Goal: Information Seeking & Learning: Learn about a topic

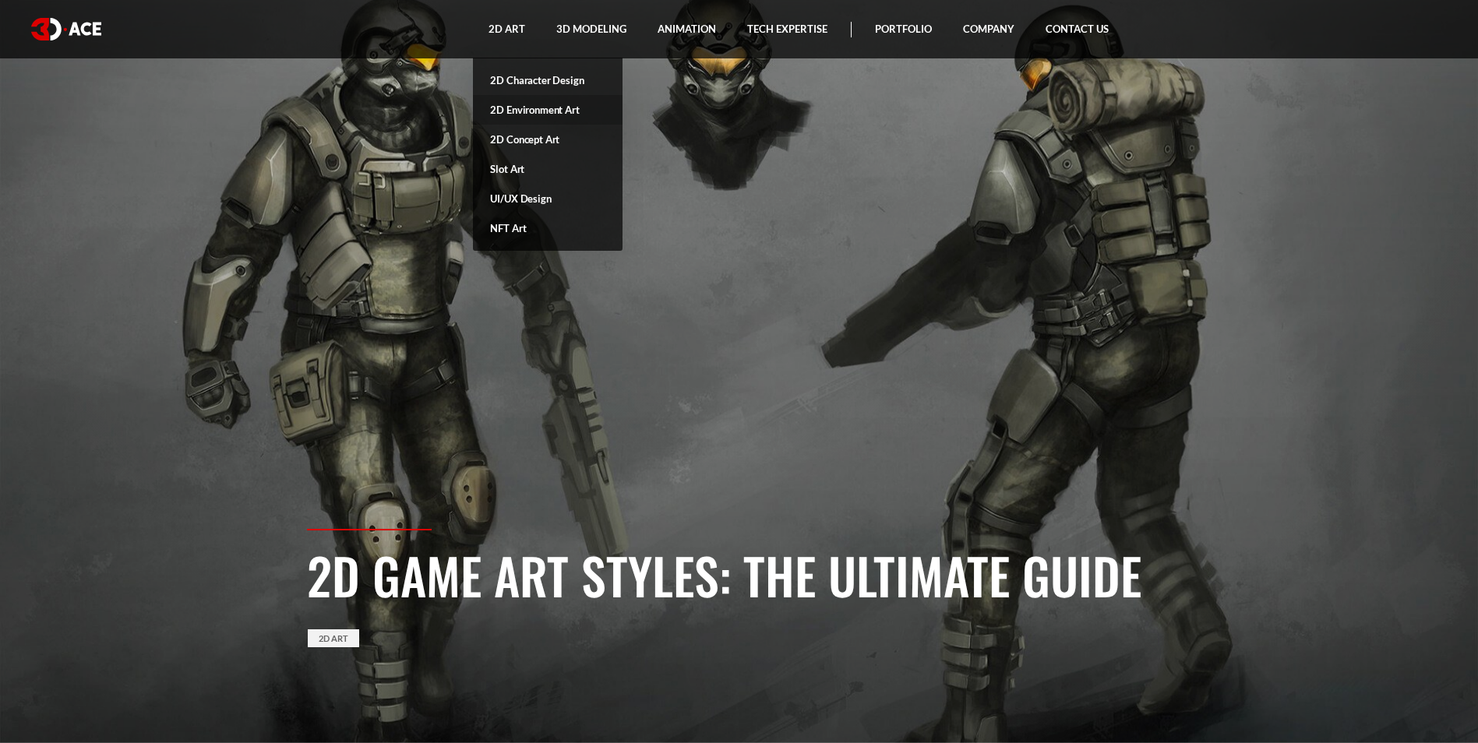
click at [525, 108] on link "2D Environment Art" at bounding box center [548, 110] width 150 height 30
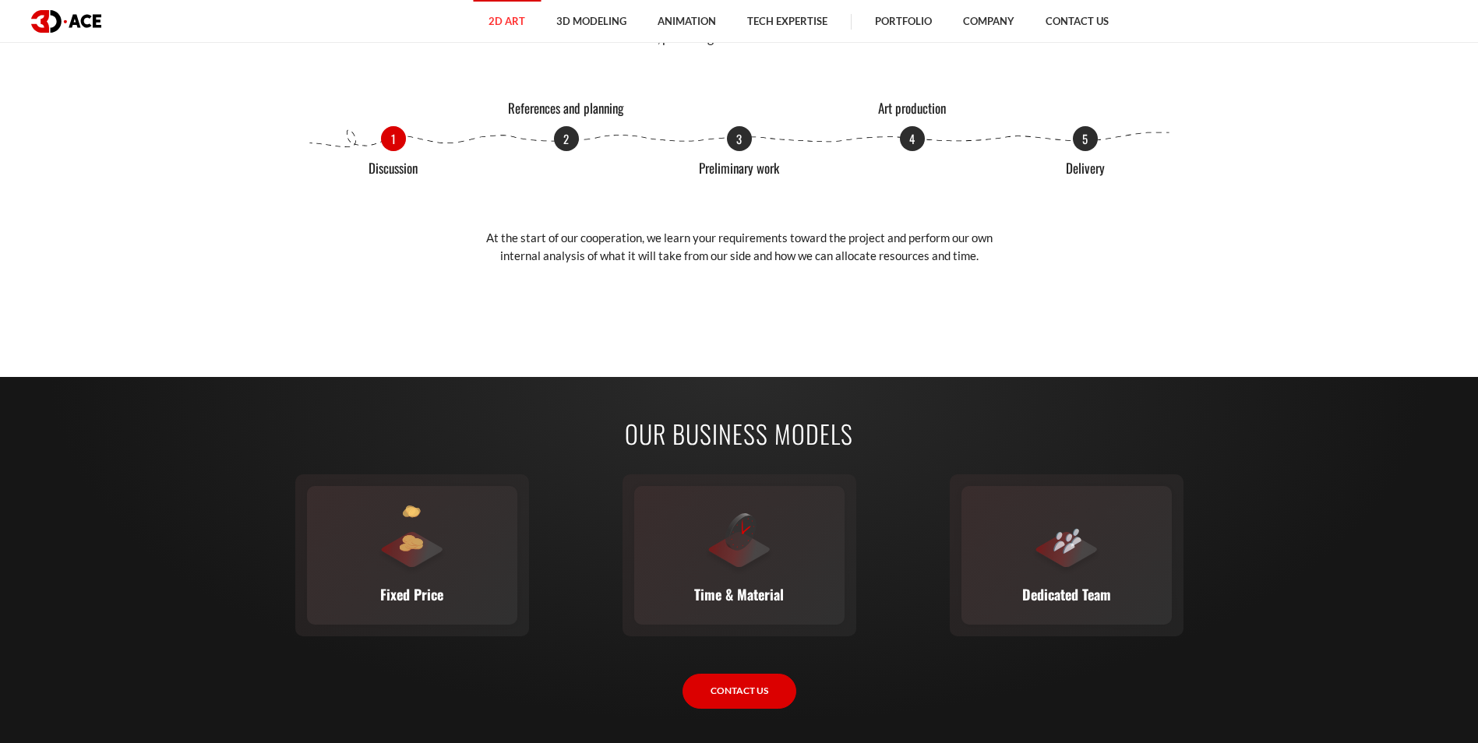
scroll to position [2104, 0]
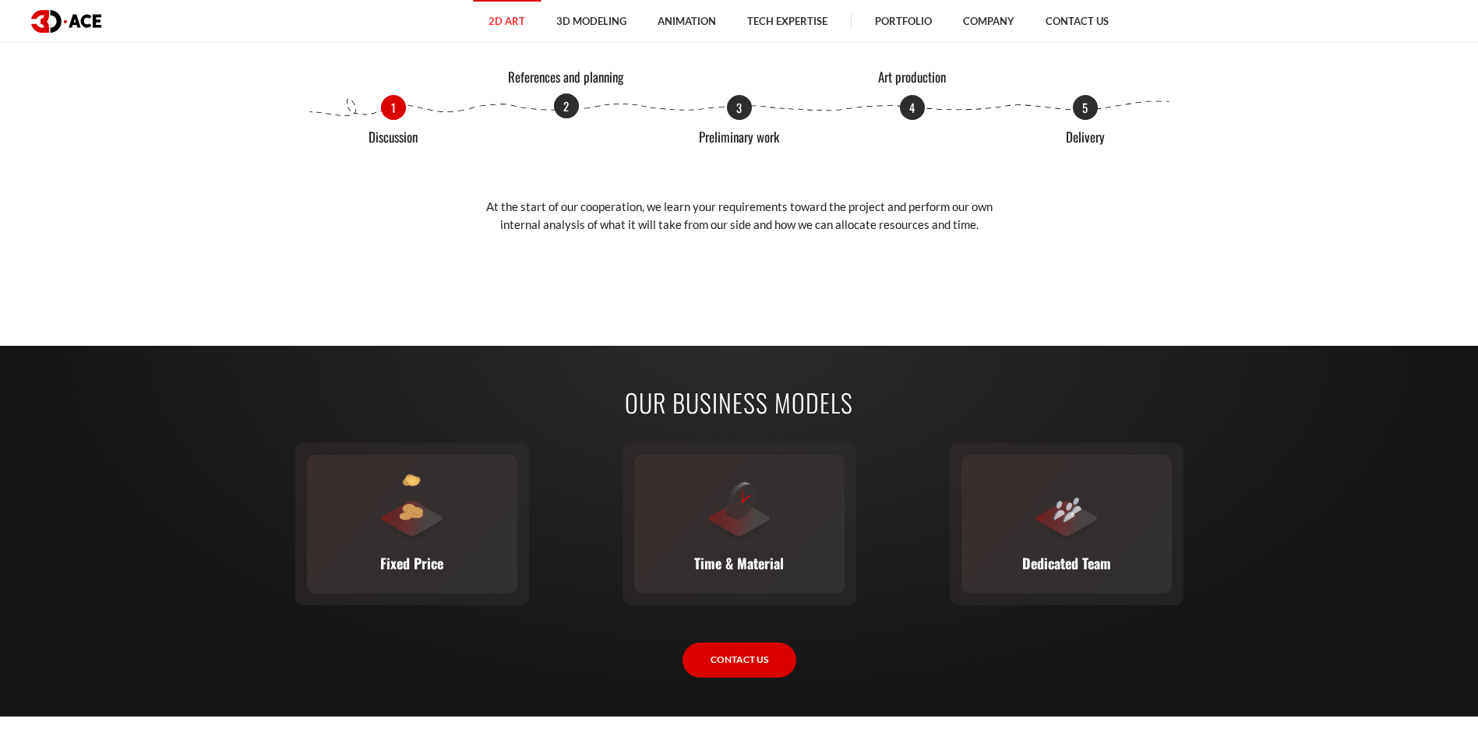
click at [570, 104] on p "2" at bounding box center [566, 105] width 25 height 25
click at [739, 107] on p "3" at bounding box center [739, 105] width 25 height 25
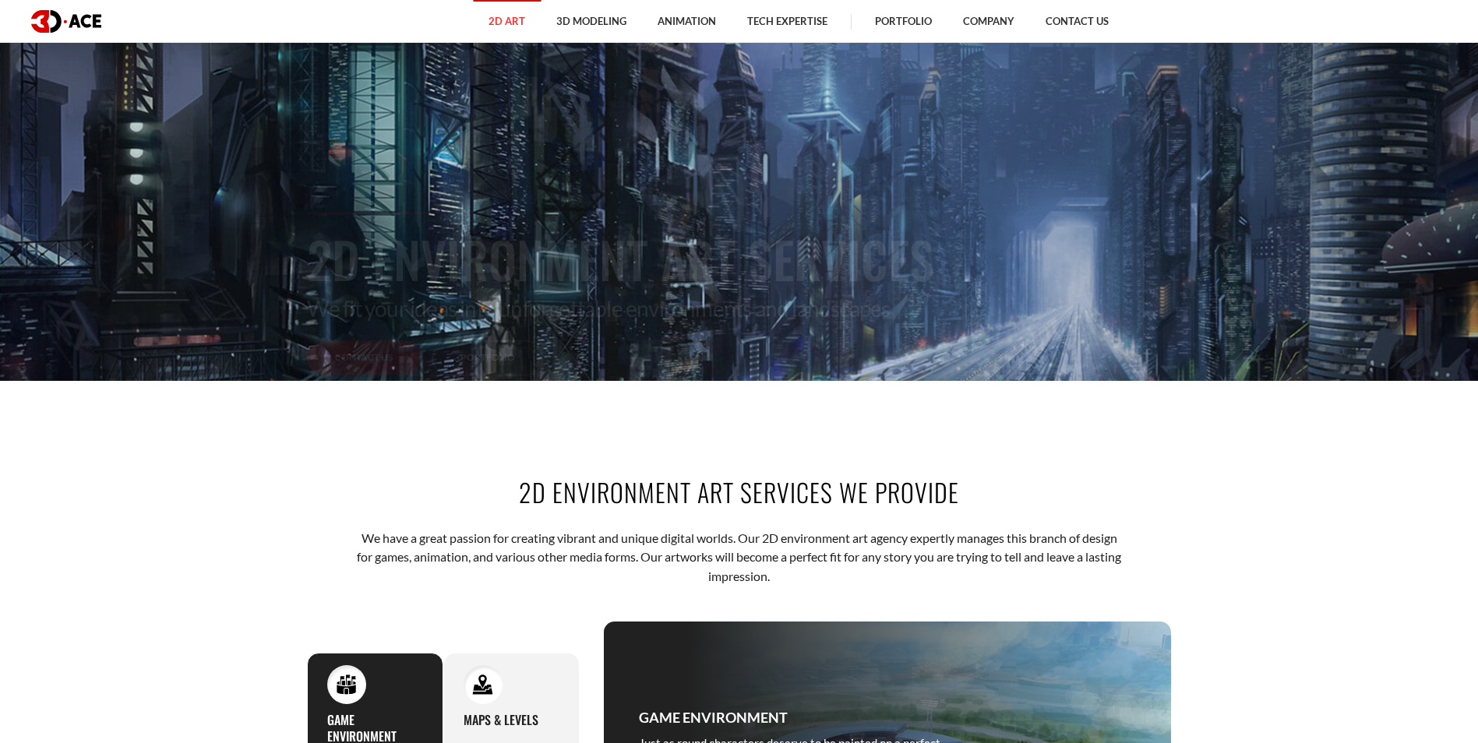
scroll to position [156, 0]
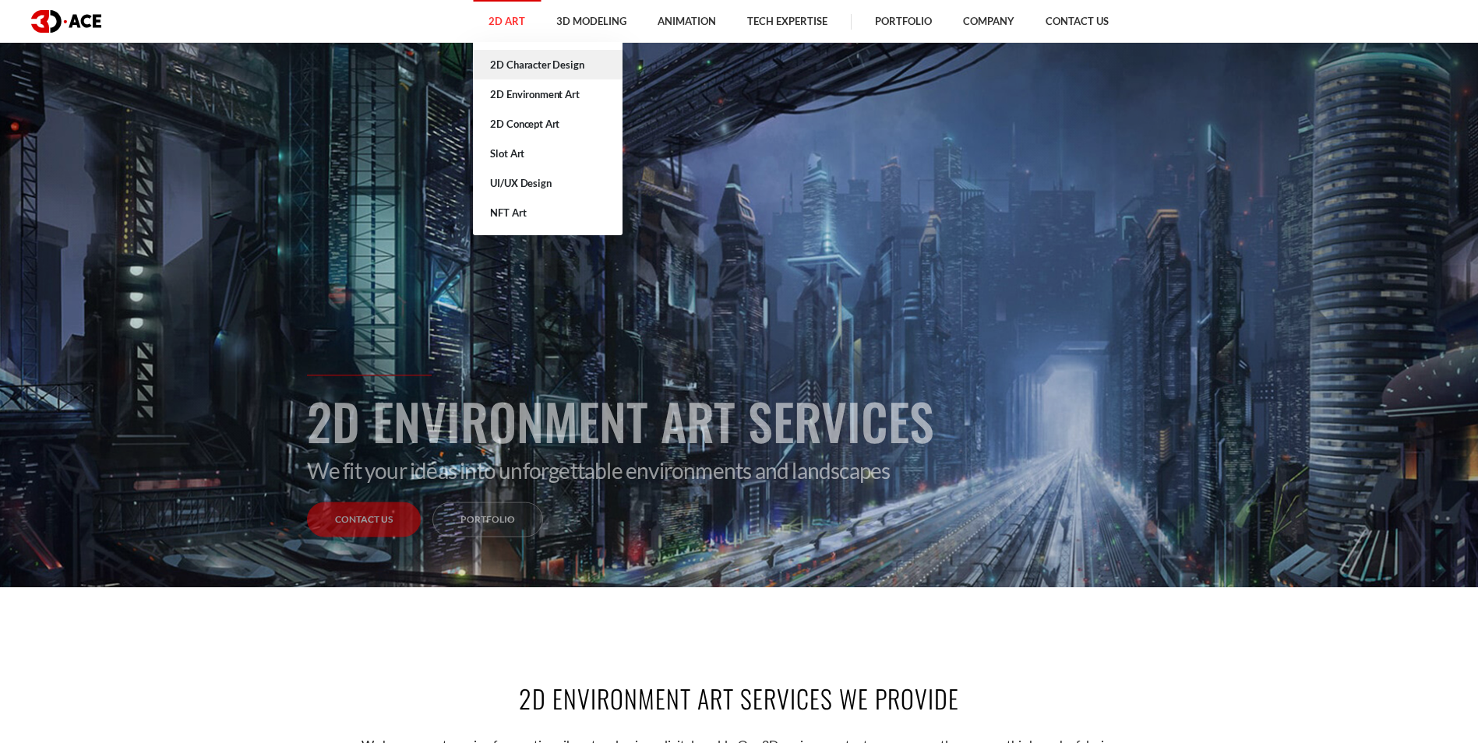
click at [526, 65] on link "2D Character Design" at bounding box center [548, 65] width 150 height 30
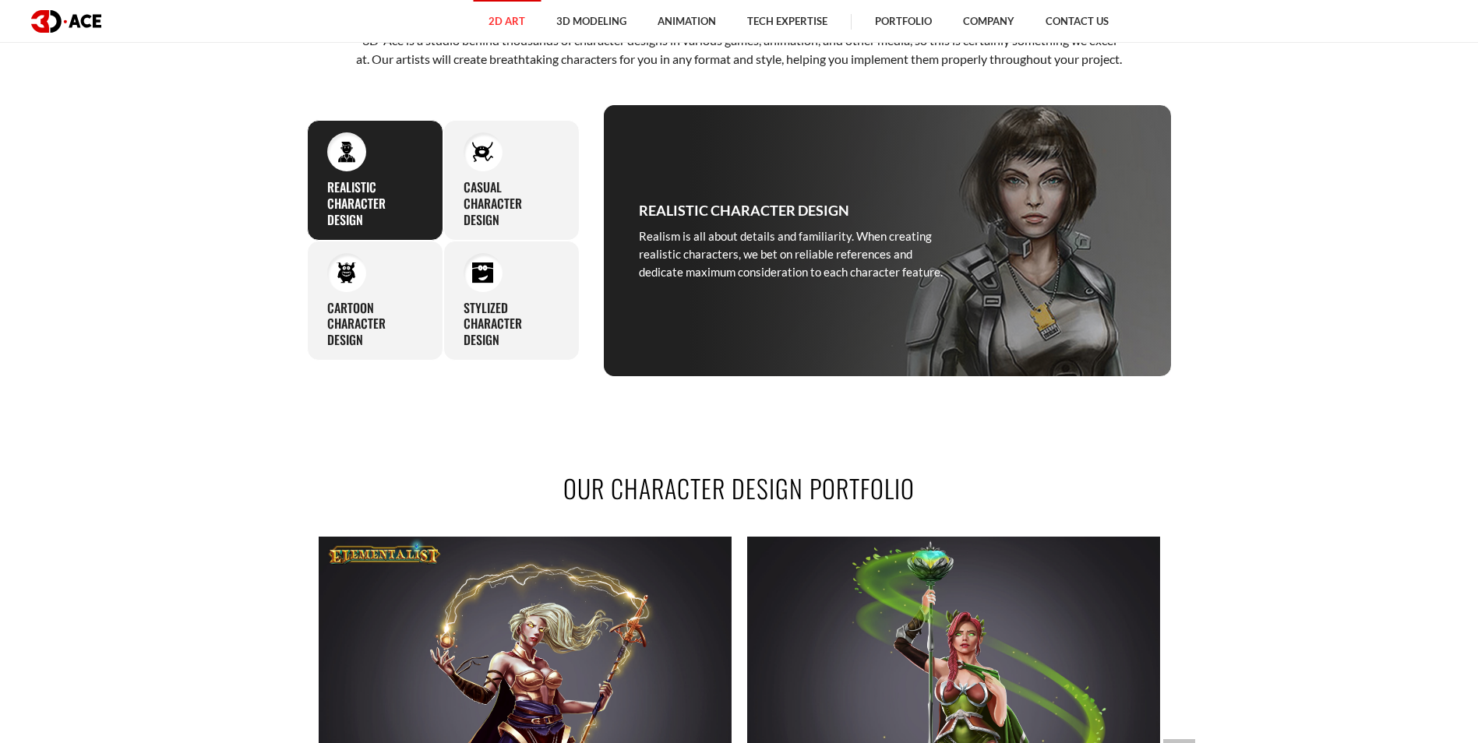
scroll to position [1247, 0]
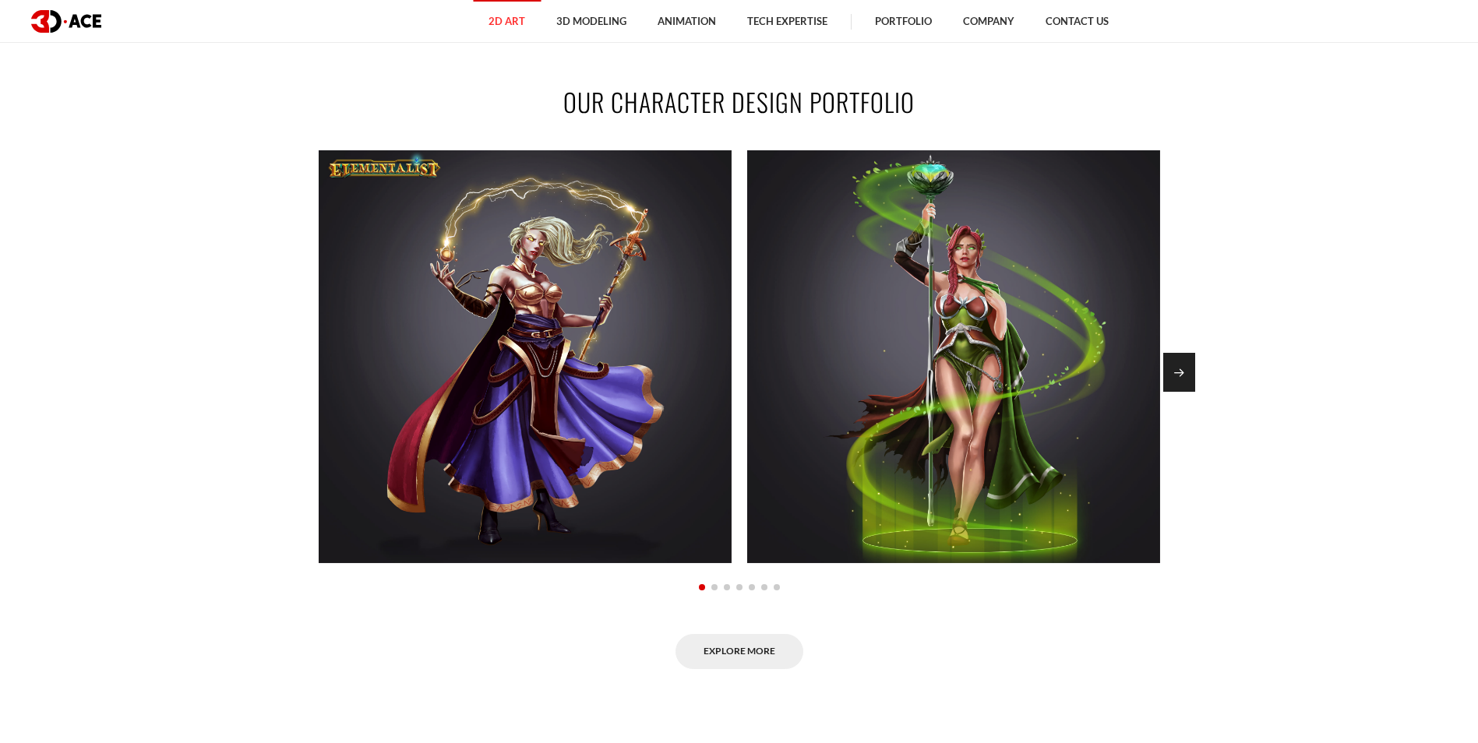
click at [1185, 392] on div "Next slide" at bounding box center [1179, 372] width 32 height 39
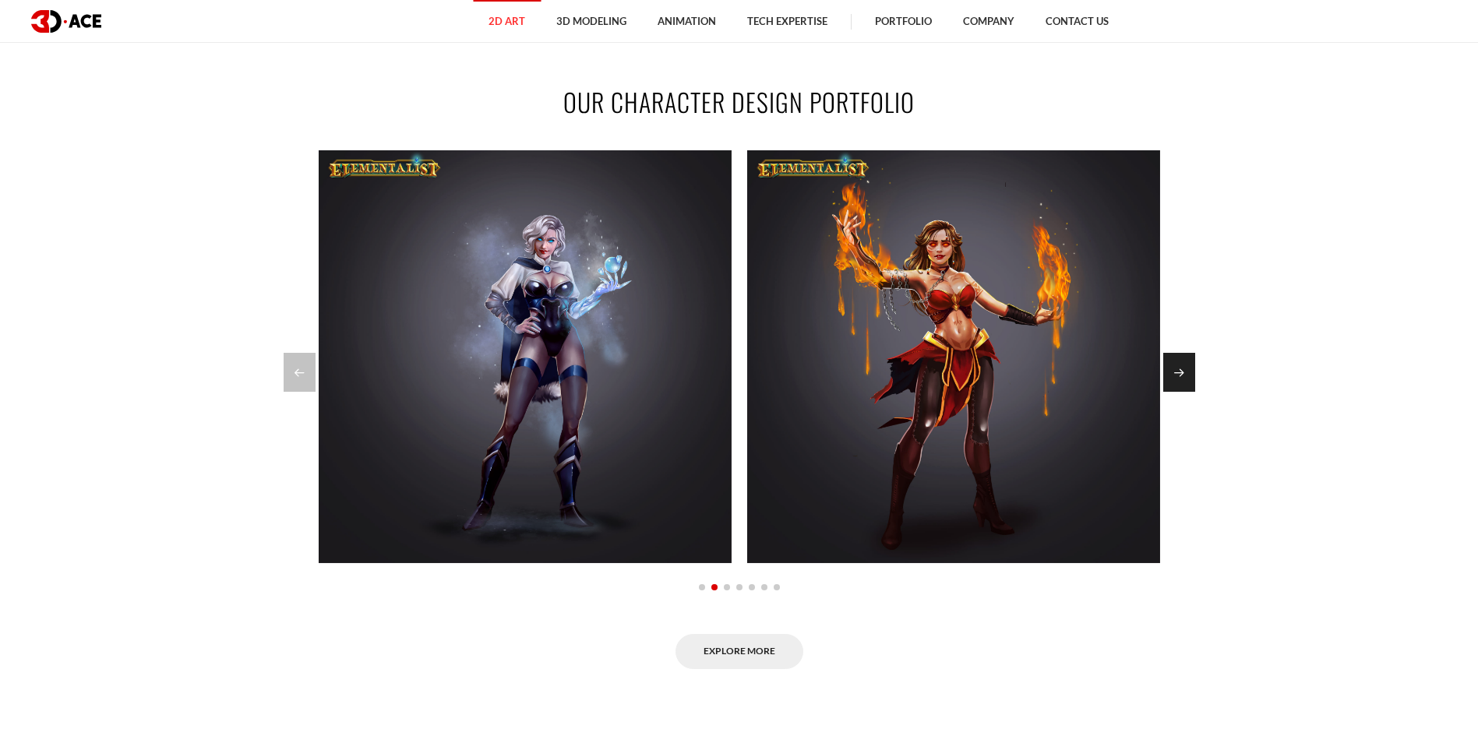
click at [1185, 392] on div "Next slide" at bounding box center [1179, 372] width 32 height 39
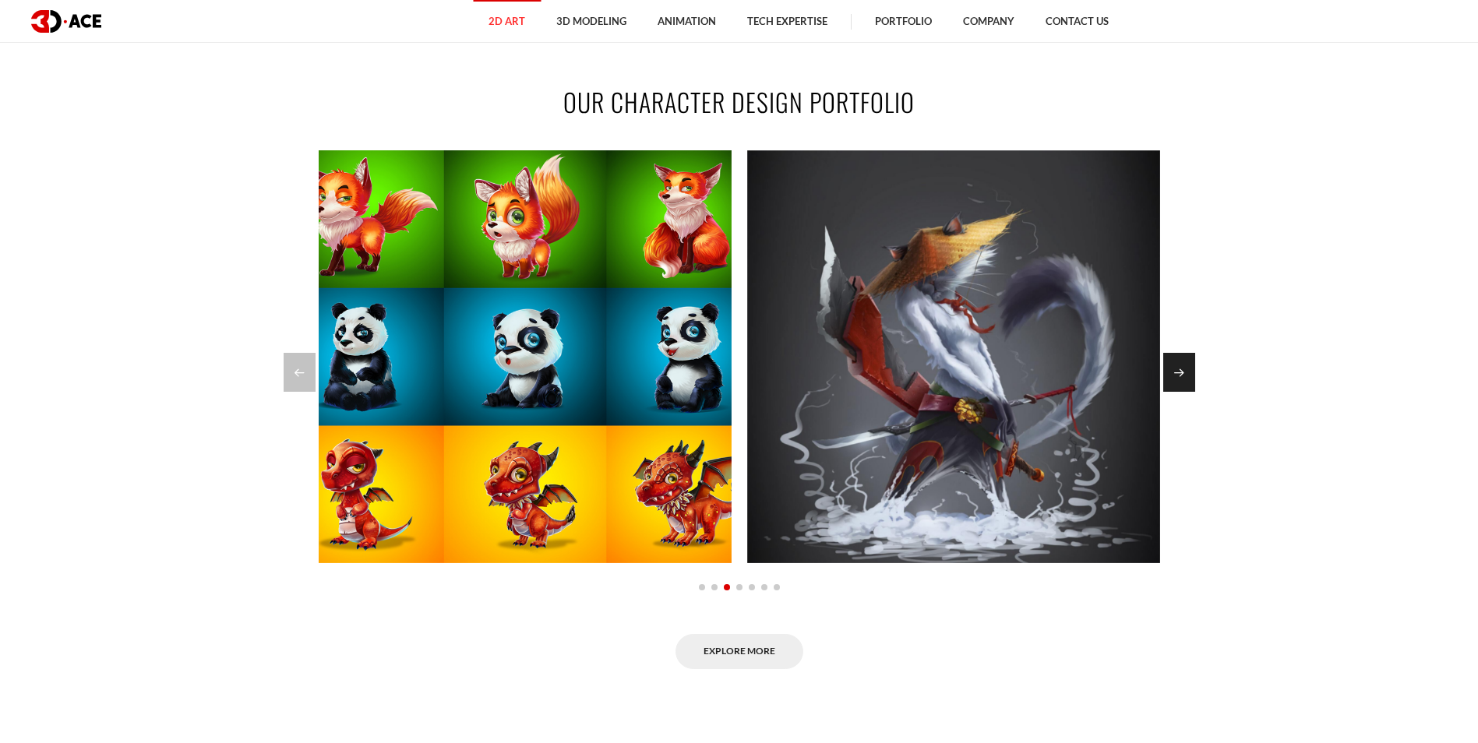
click at [1185, 392] on div "Next slide" at bounding box center [1179, 372] width 32 height 39
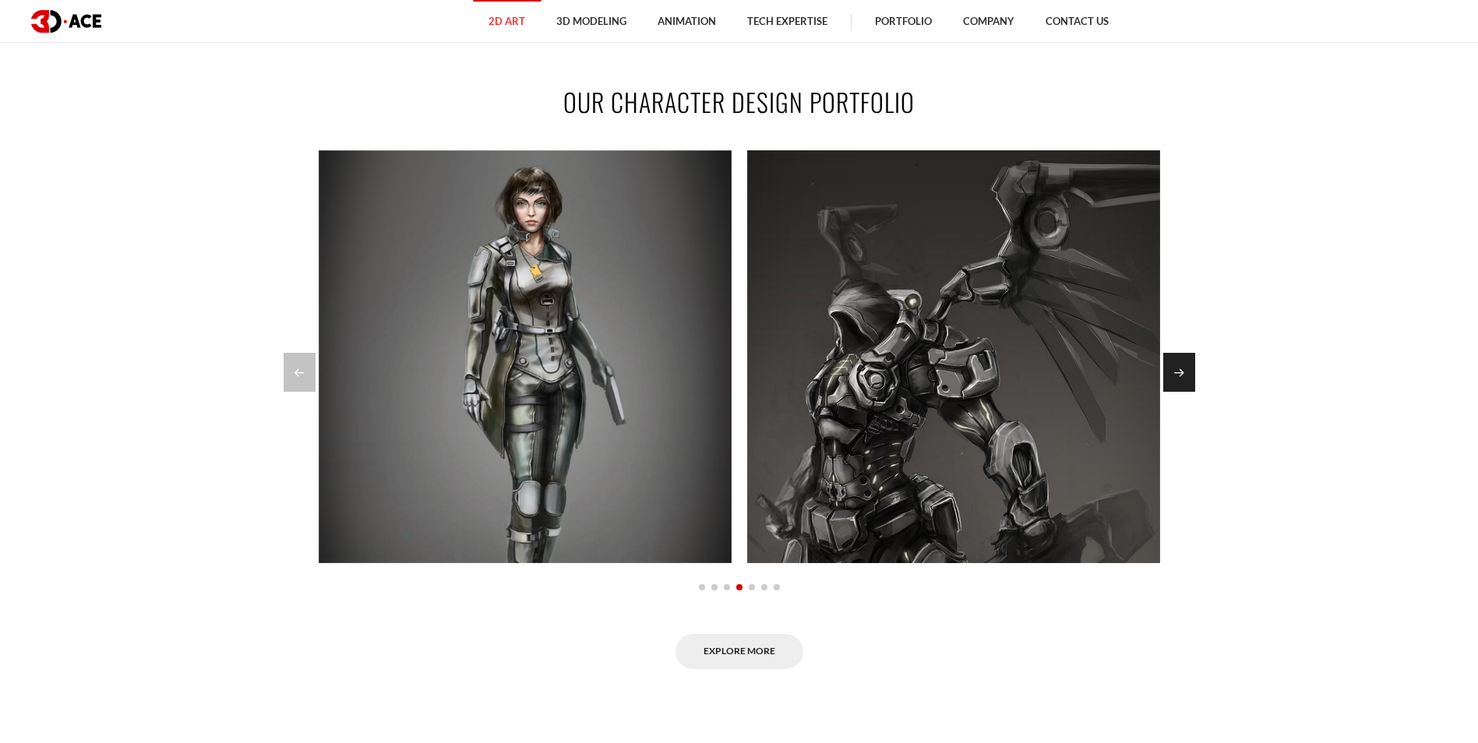
click at [1185, 392] on div "Next slide" at bounding box center [1179, 372] width 32 height 39
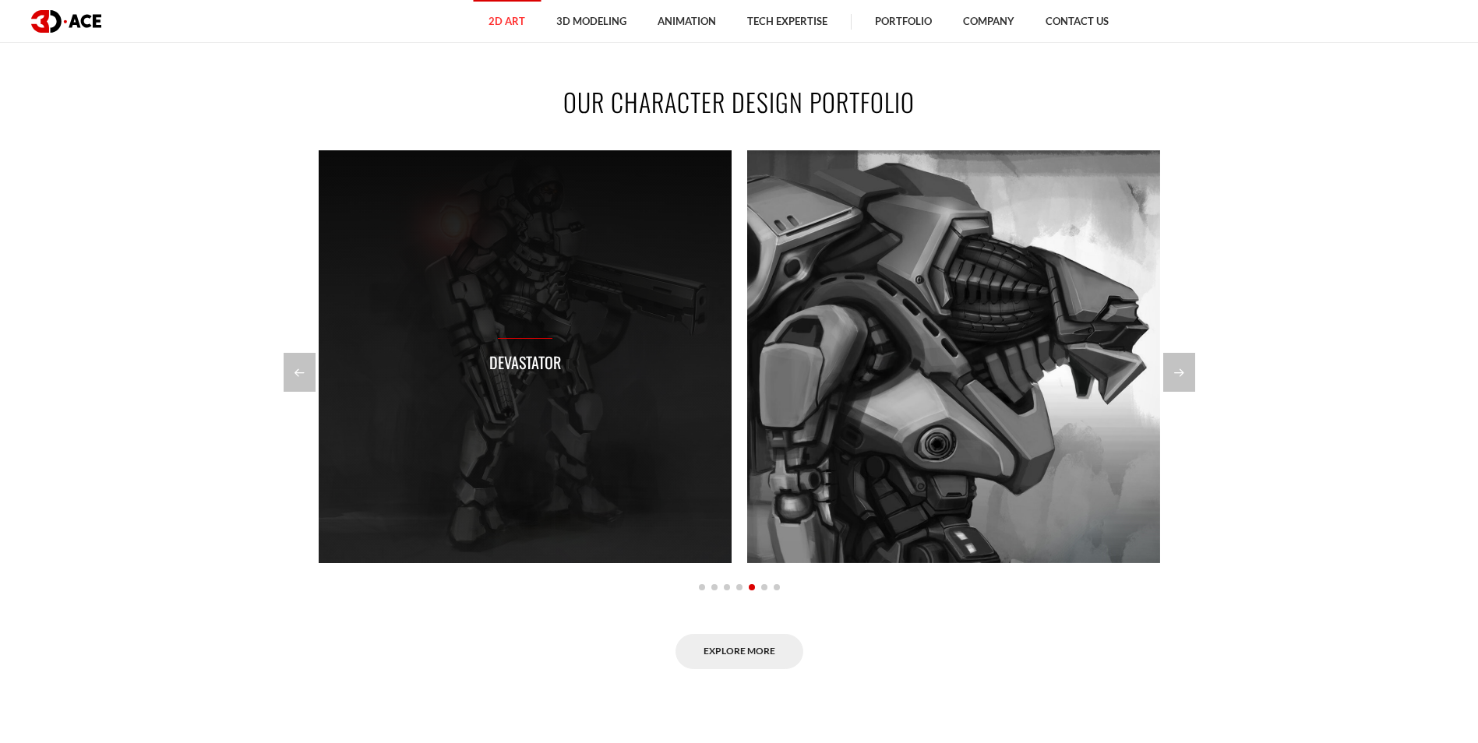
click at [506, 296] on div "Devastator" at bounding box center [525, 356] width 413 height 413
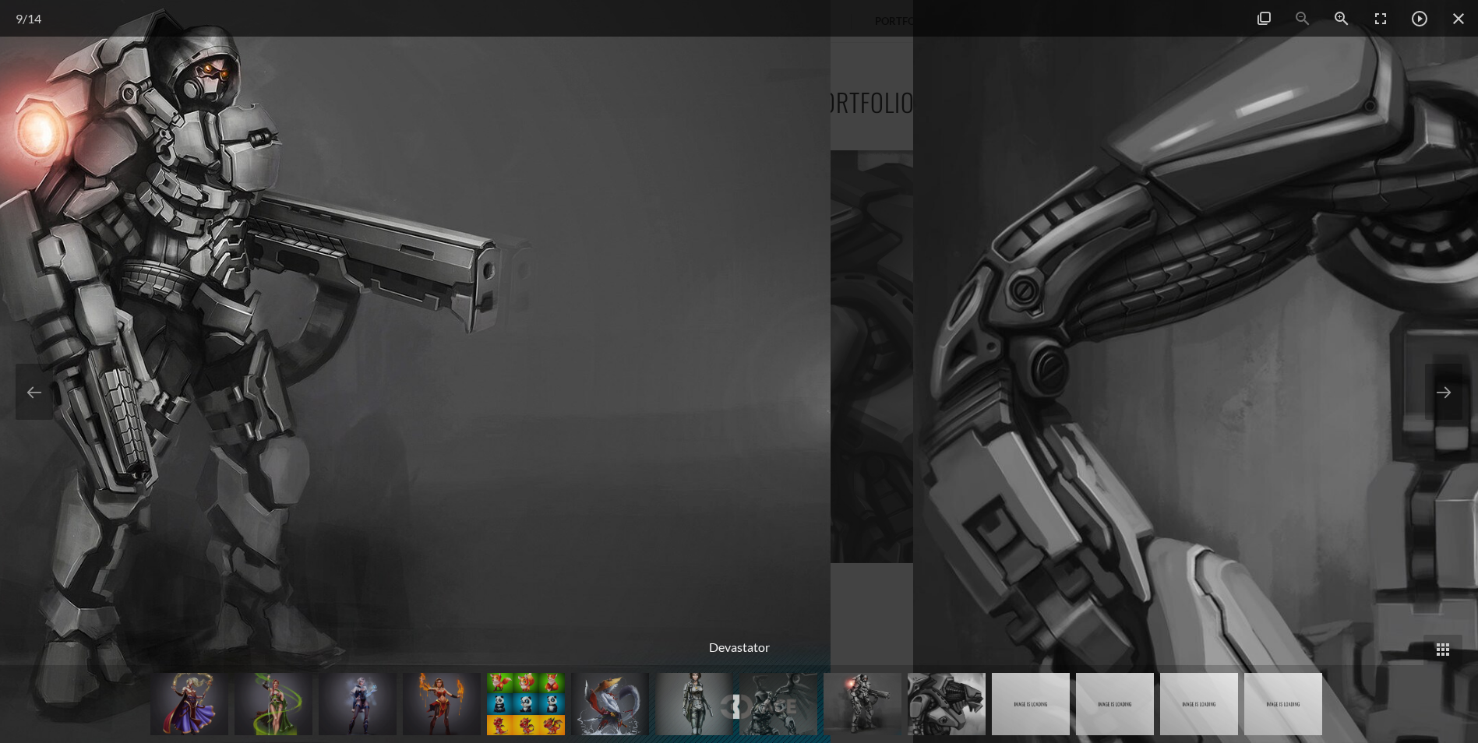
drag, startPoint x: 690, startPoint y: 325, endPoint x: 123, endPoint y: 330, distance: 566.5
click at [121, 332] on img at bounding box center [169, 371] width 1321 height 743
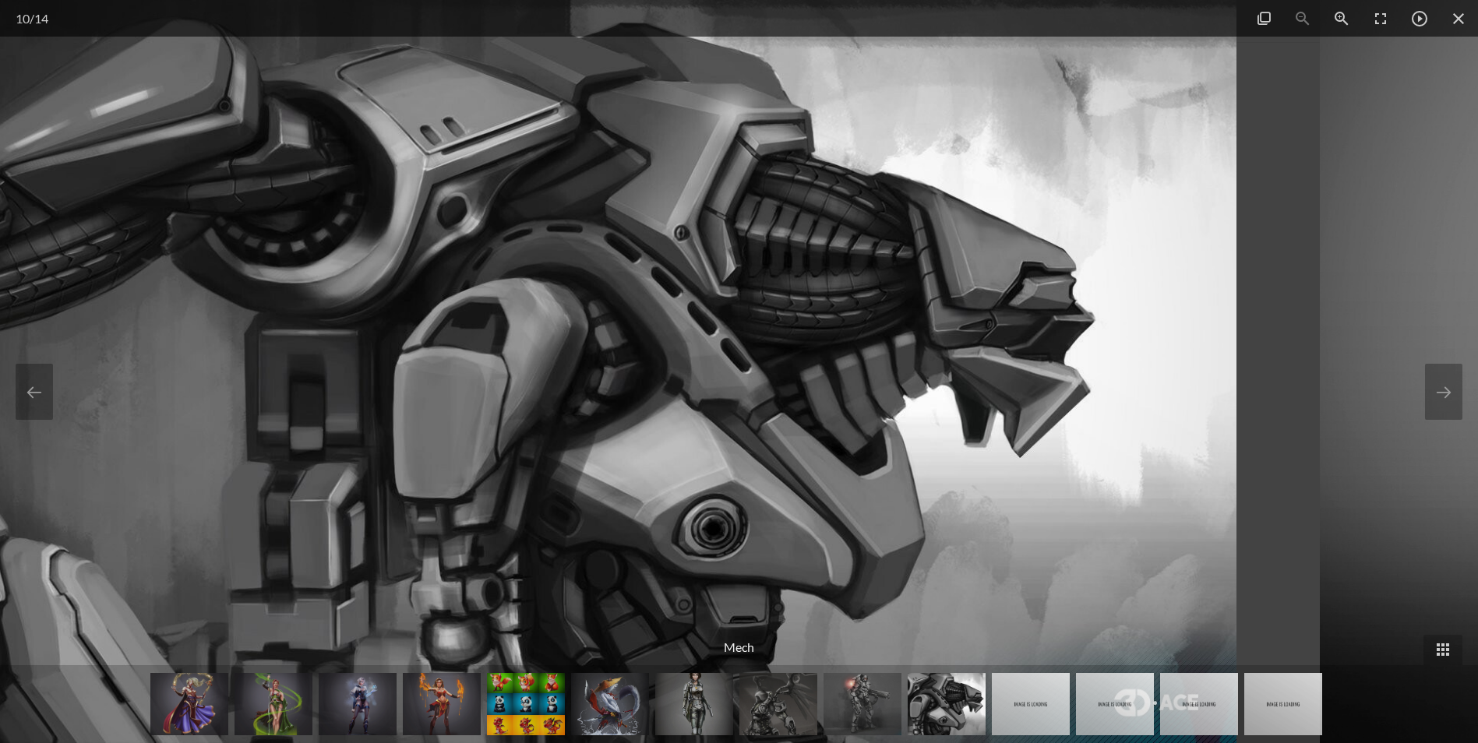
drag, startPoint x: 1191, startPoint y: 336, endPoint x: 534, endPoint y: 309, distance: 656.6
click at [538, 309] on img at bounding box center [502, 371] width 1468 height 743
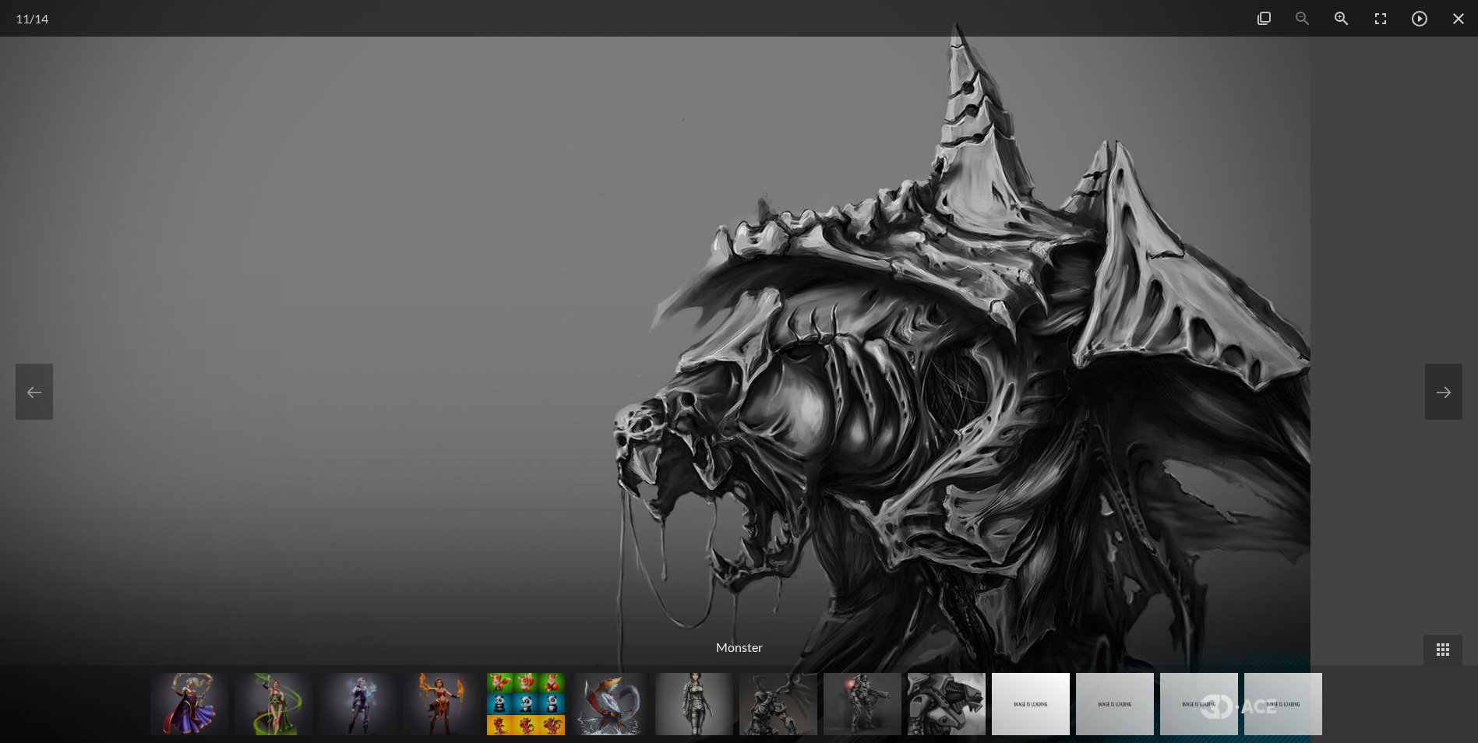
drag, startPoint x: 1162, startPoint y: 350, endPoint x: 614, endPoint y: 356, distance: 548.6
click at [626, 358] on img at bounding box center [649, 371] width 1321 height 743
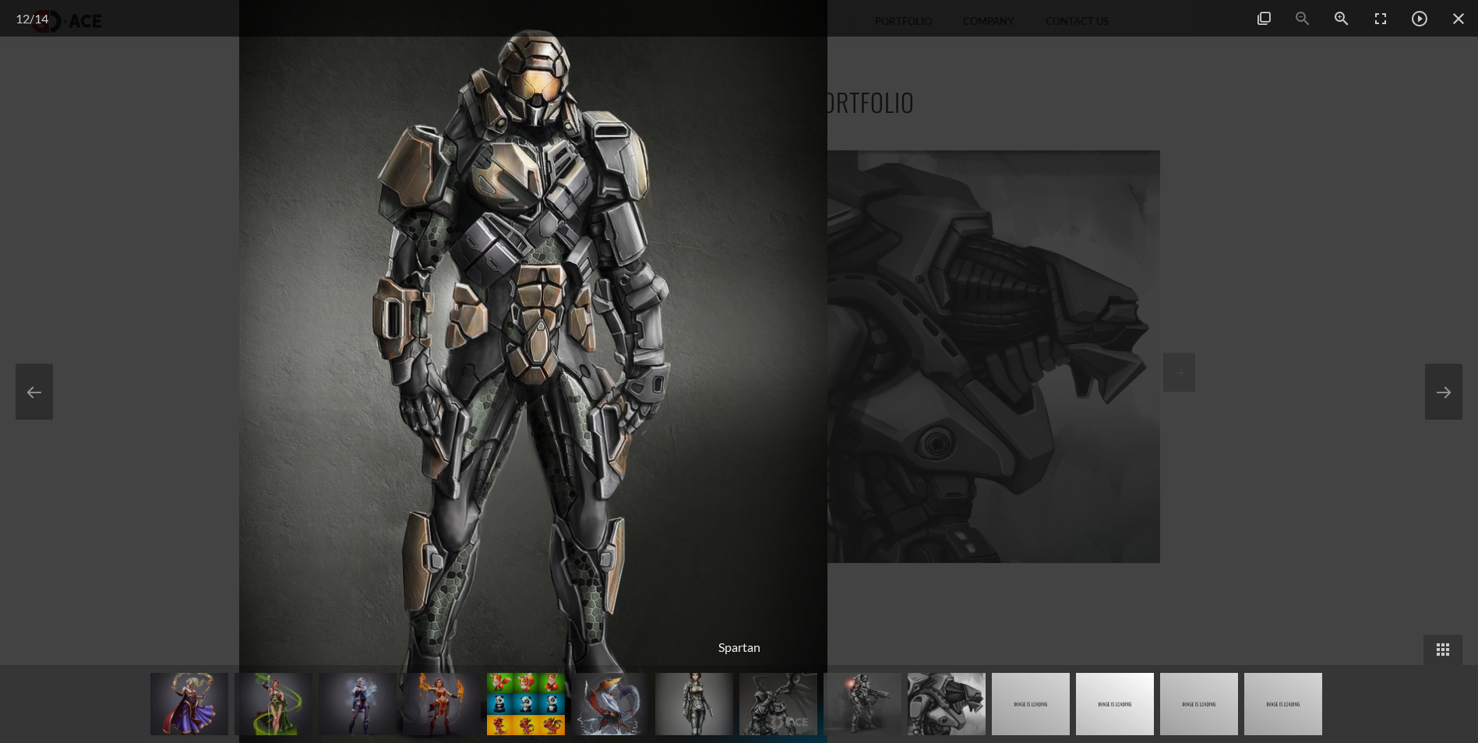
drag, startPoint x: 892, startPoint y: 355, endPoint x: 521, endPoint y: 357, distance: 370.9
click at [574, 357] on img at bounding box center [532, 371] width 587 height 743
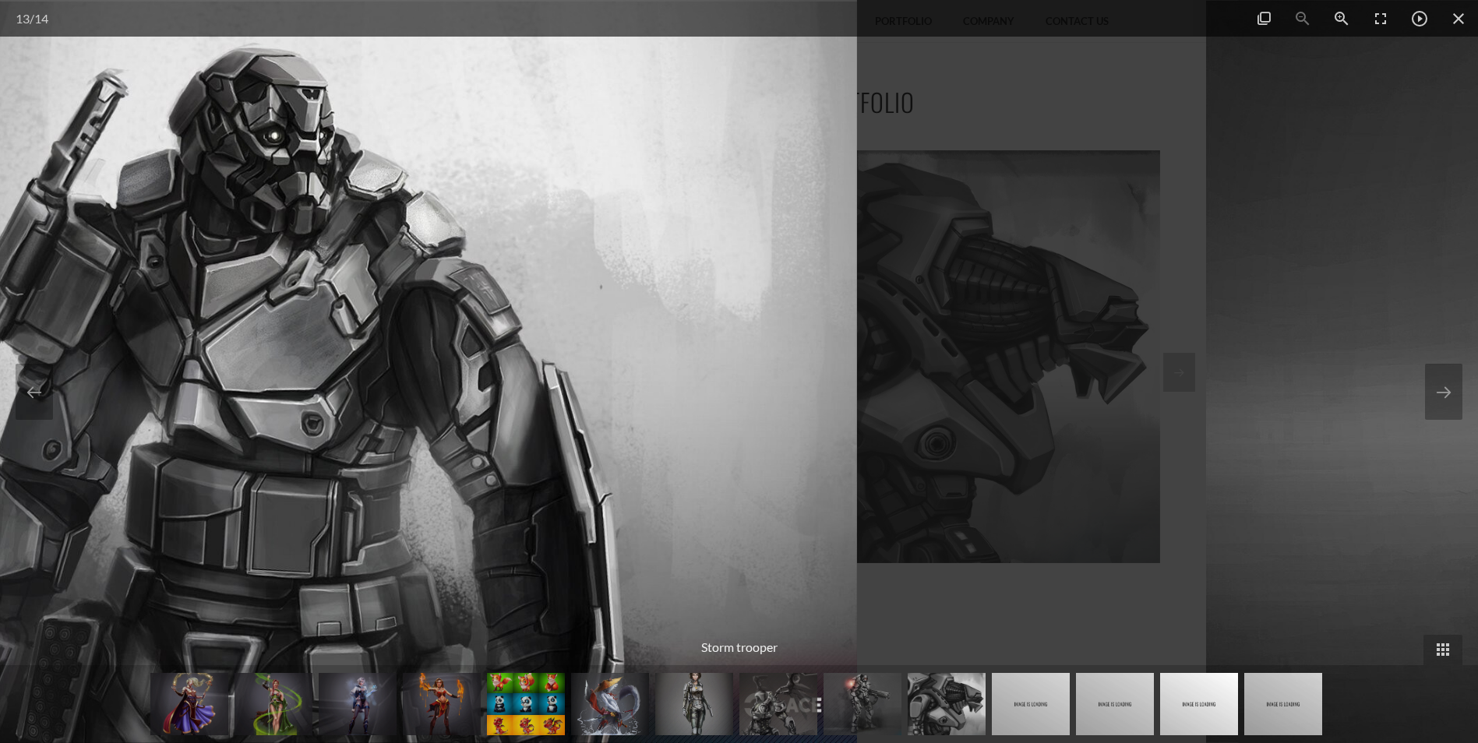
drag, startPoint x: 966, startPoint y: 376, endPoint x: 559, endPoint y: 356, distance: 408.0
click at [561, 356] on img at bounding box center [389, 371] width 938 height 743
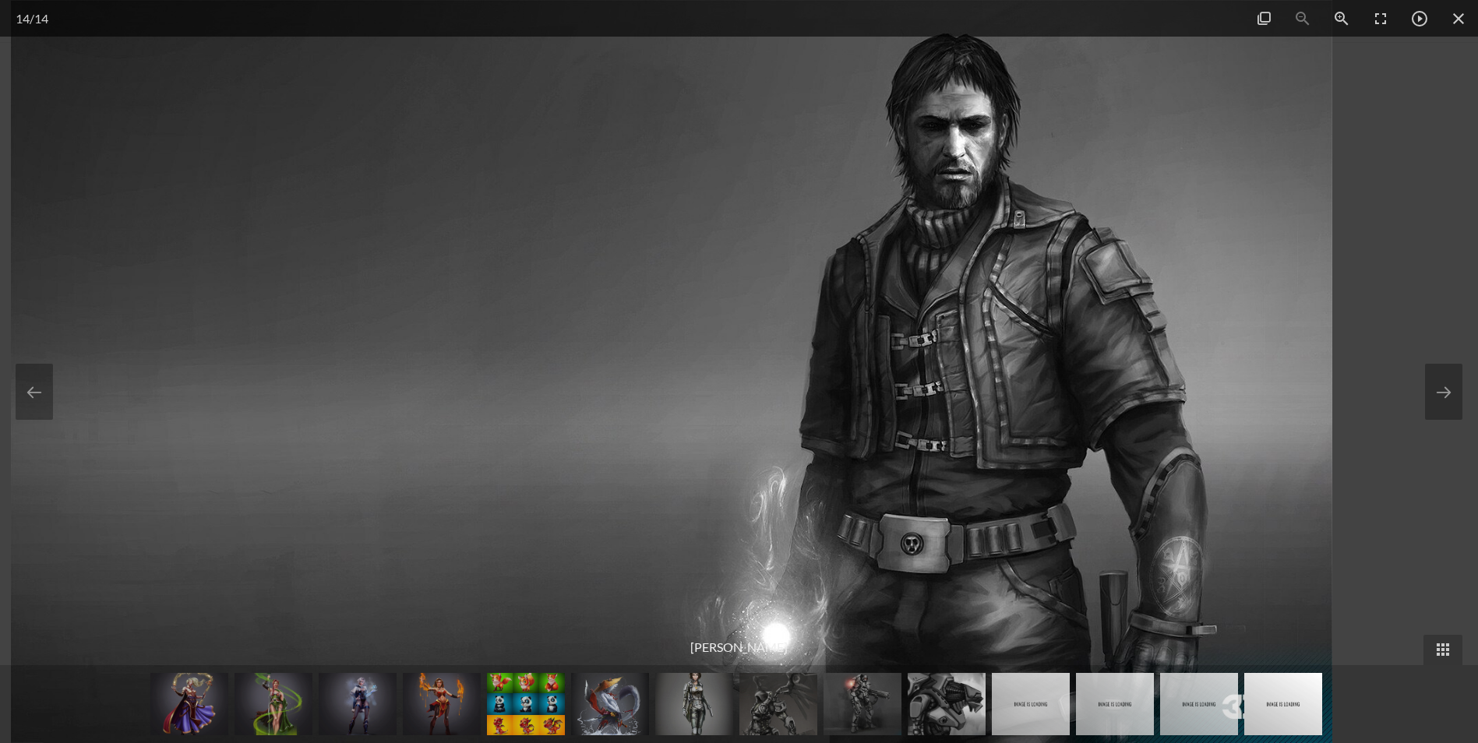
drag, startPoint x: 1038, startPoint y: 405, endPoint x: 580, endPoint y: 389, distance: 457.6
click at [580, 389] on img at bounding box center [671, 371] width 1321 height 743
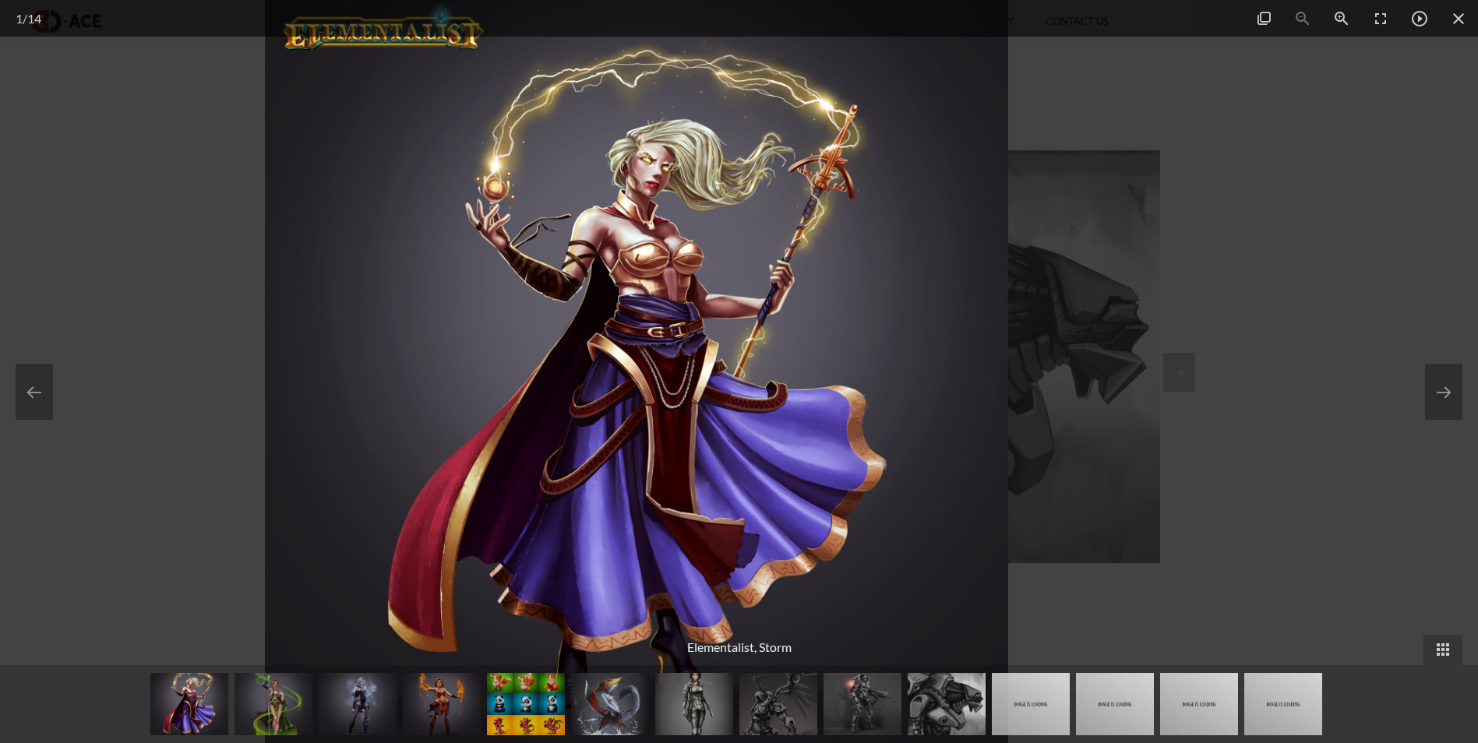
drag, startPoint x: 913, startPoint y: 389, endPoint x: 524, endPoint y: 394, distance: 388.8
click at [574, 391] on img at bounding box center [636, 371] width 743 height 743
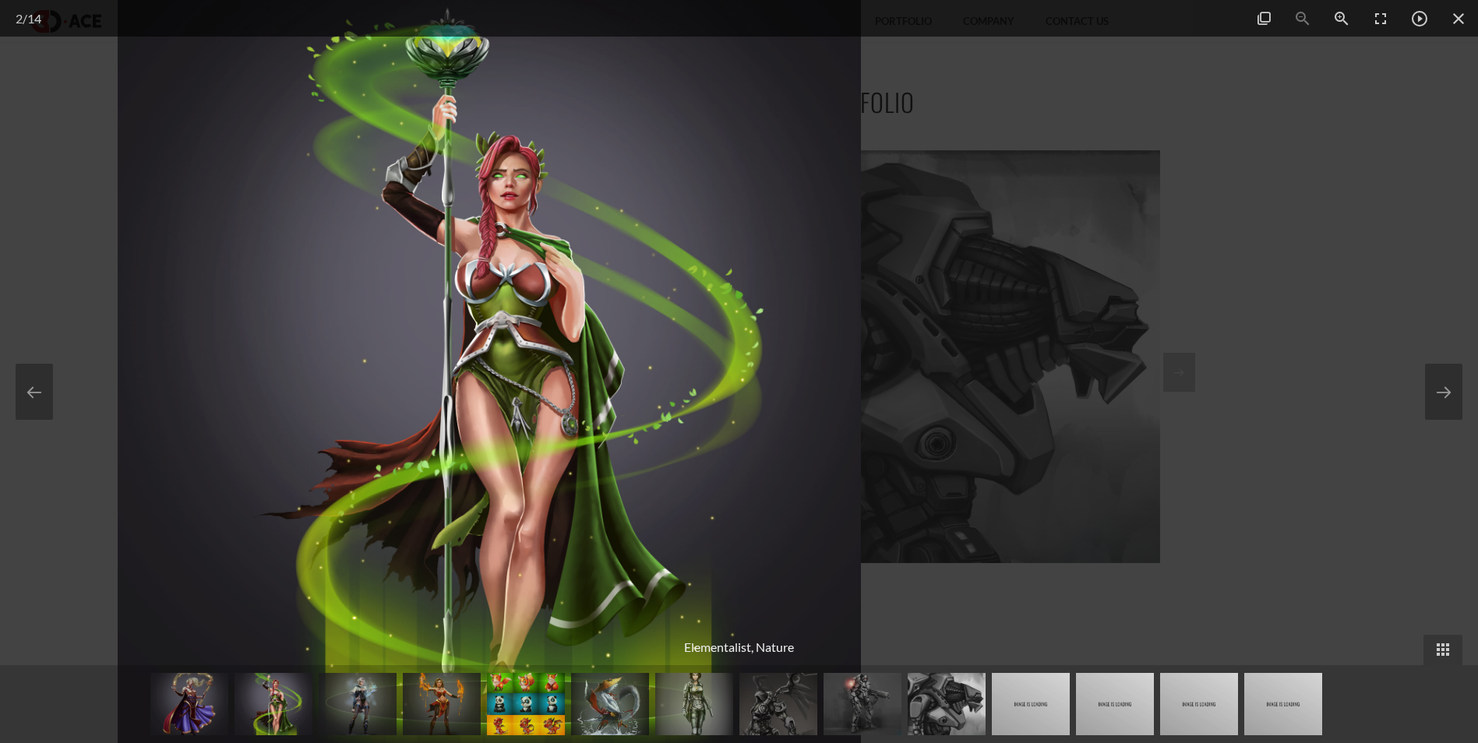
drag, startPoint x: 916, startPoint y: 407, endPoint x: 480, endPoint y: 376, distance: 437.4
click at [480, 376] on img at bounding box center [489, 371] width 743 height 743
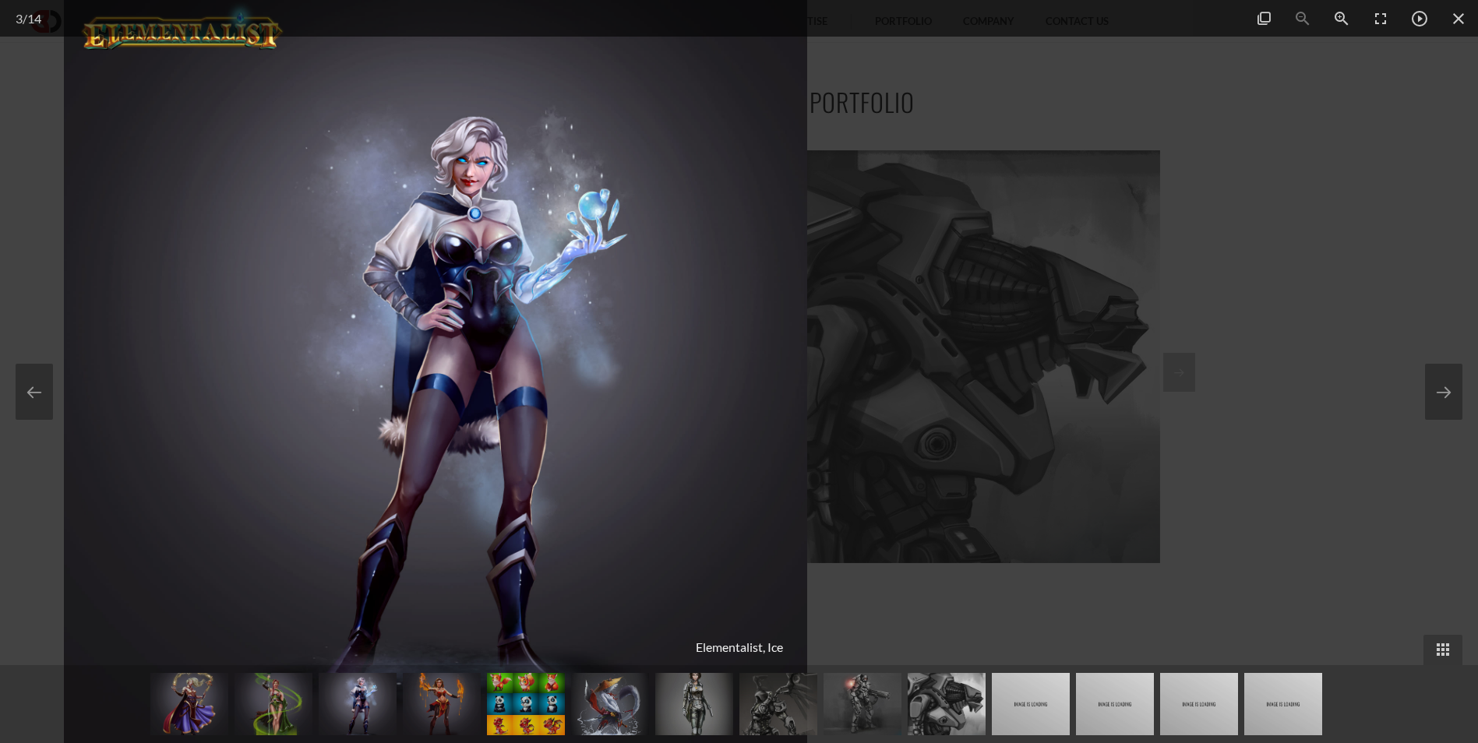
drag, startPoint x: 722, startPoint y: 402, endPoint x: 398, endPoint y: 378, distance: 325.0
click at [428, 378] on img at bounding box center [435, 371] width 743 height 743
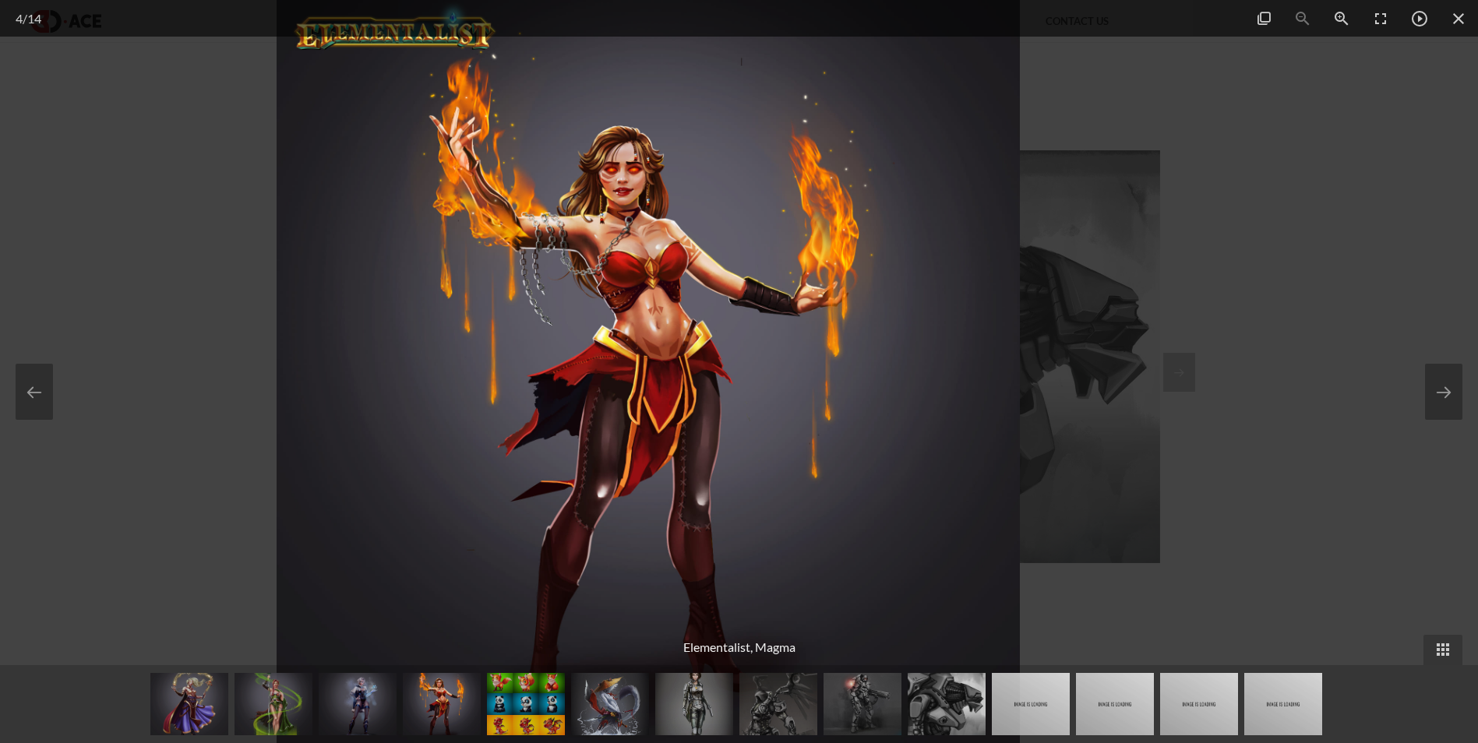
drag, startPoint x: 716, startPoint y: 383, endPoint x: 445, endPoint y: 384, distance: 271.1
click at [476, 383] on img at bounding box center [648, 371] width 743 height 743
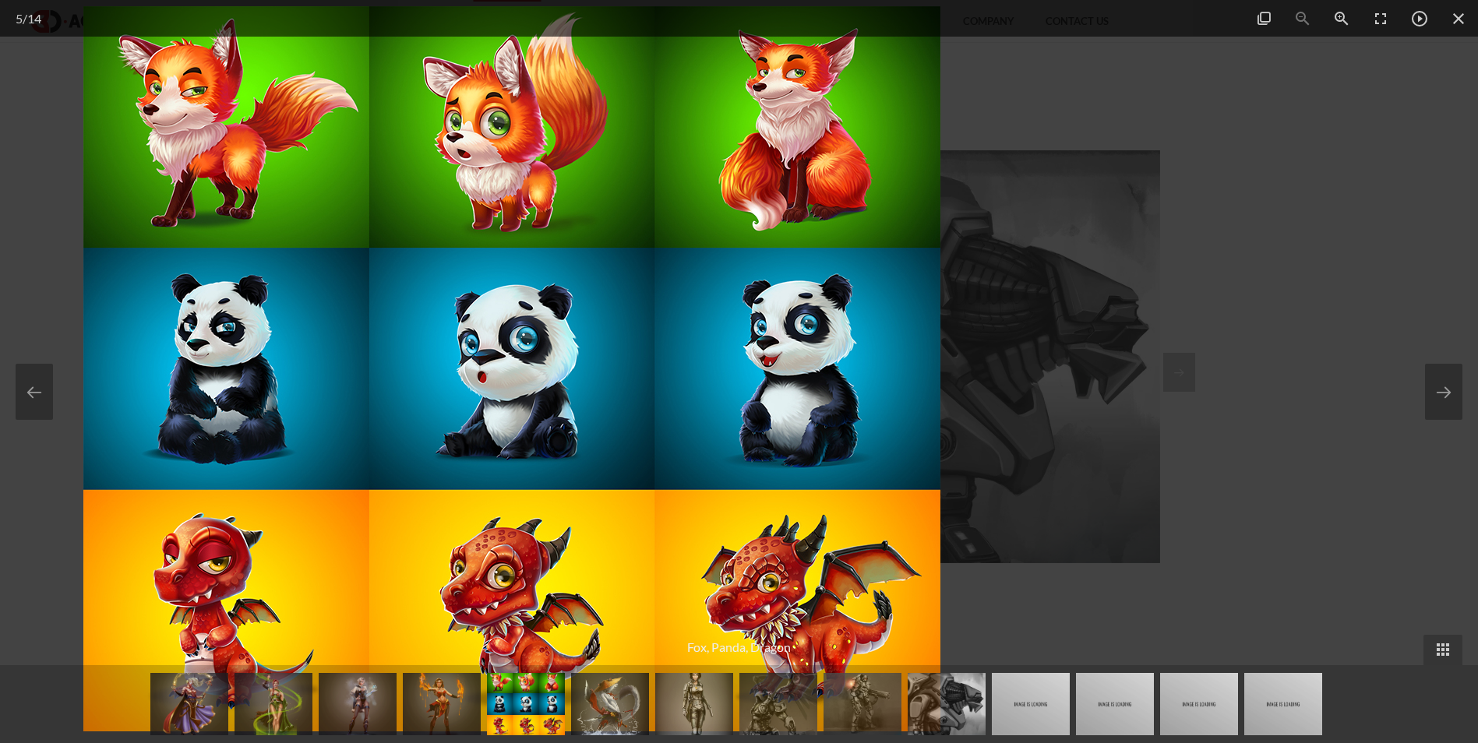
drag, startPoint x: 813, startPoint y: 418, endPoint x: 451, endPoint y: 391, distance: 362.5
click at [513, 393] on img at bounding box center [511, 368] width 857 height 725
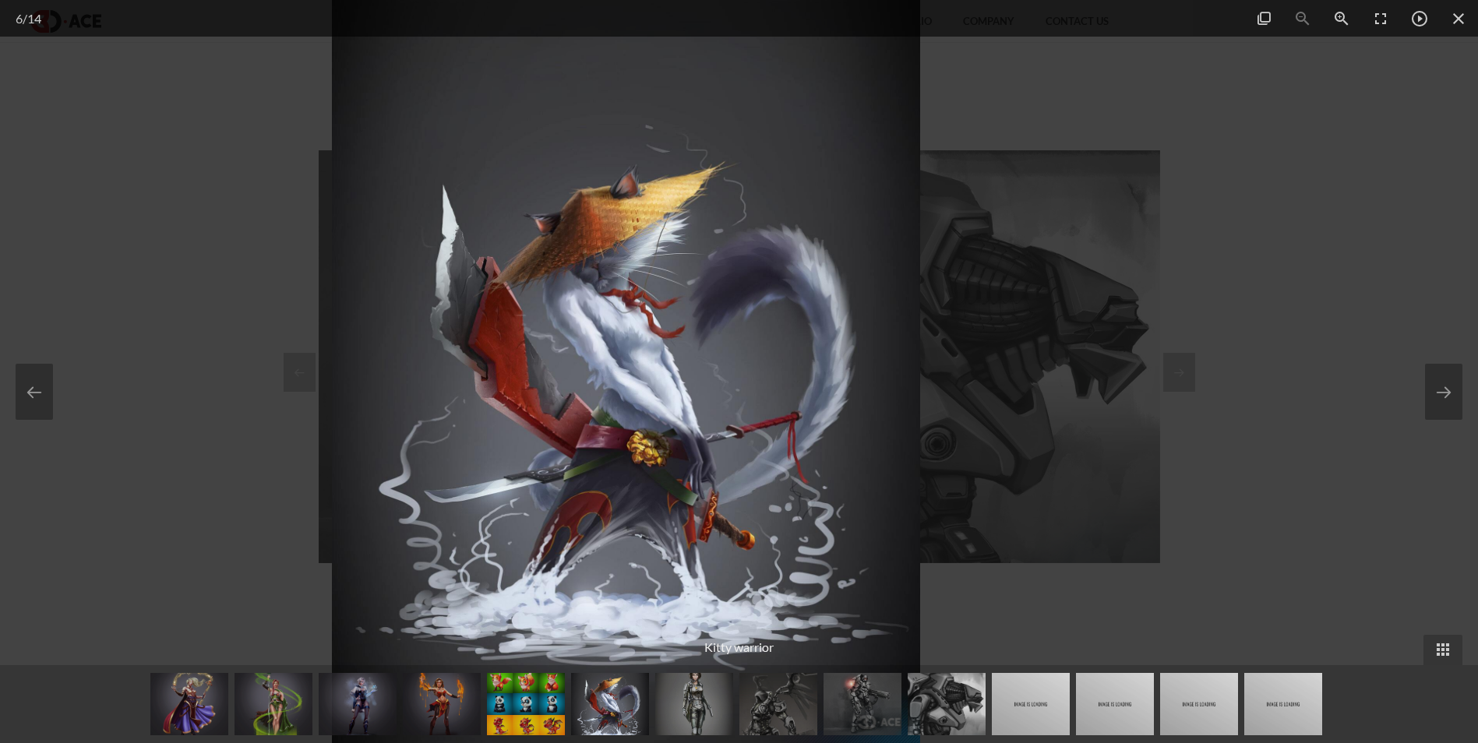
drag, startPoint x: 831, startPoint y: 427, endPoint x: 413, endPoint y: 405, distance: 419.0
click at [450, 404] on img at bounding box center [625, 371] width 587 height 743
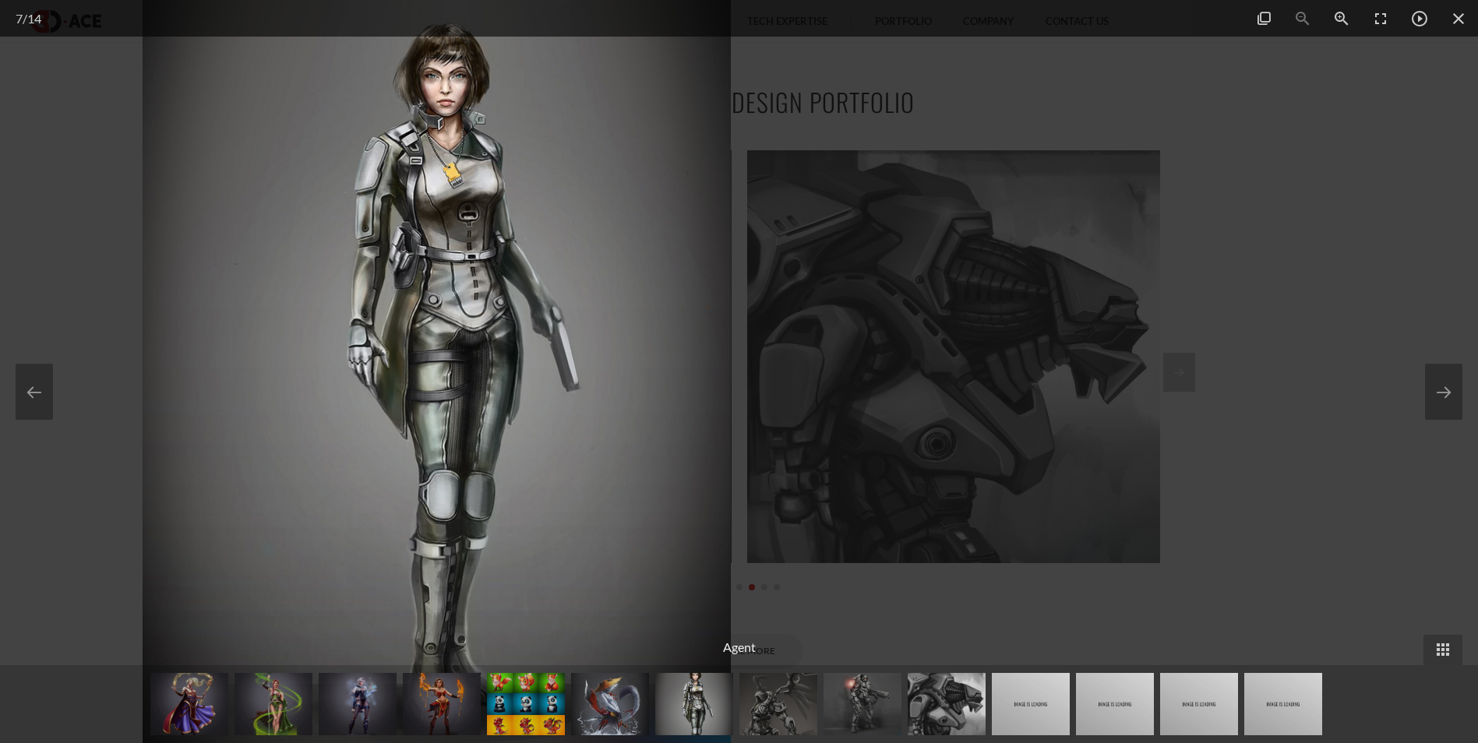
drag, startPoint x: 852, startPoint y: 414, endPoint x: 419, endPoint y: 402, distance: 432.6
click at [425, 401] on img at bounding box center [436, 371] width 587 height 743
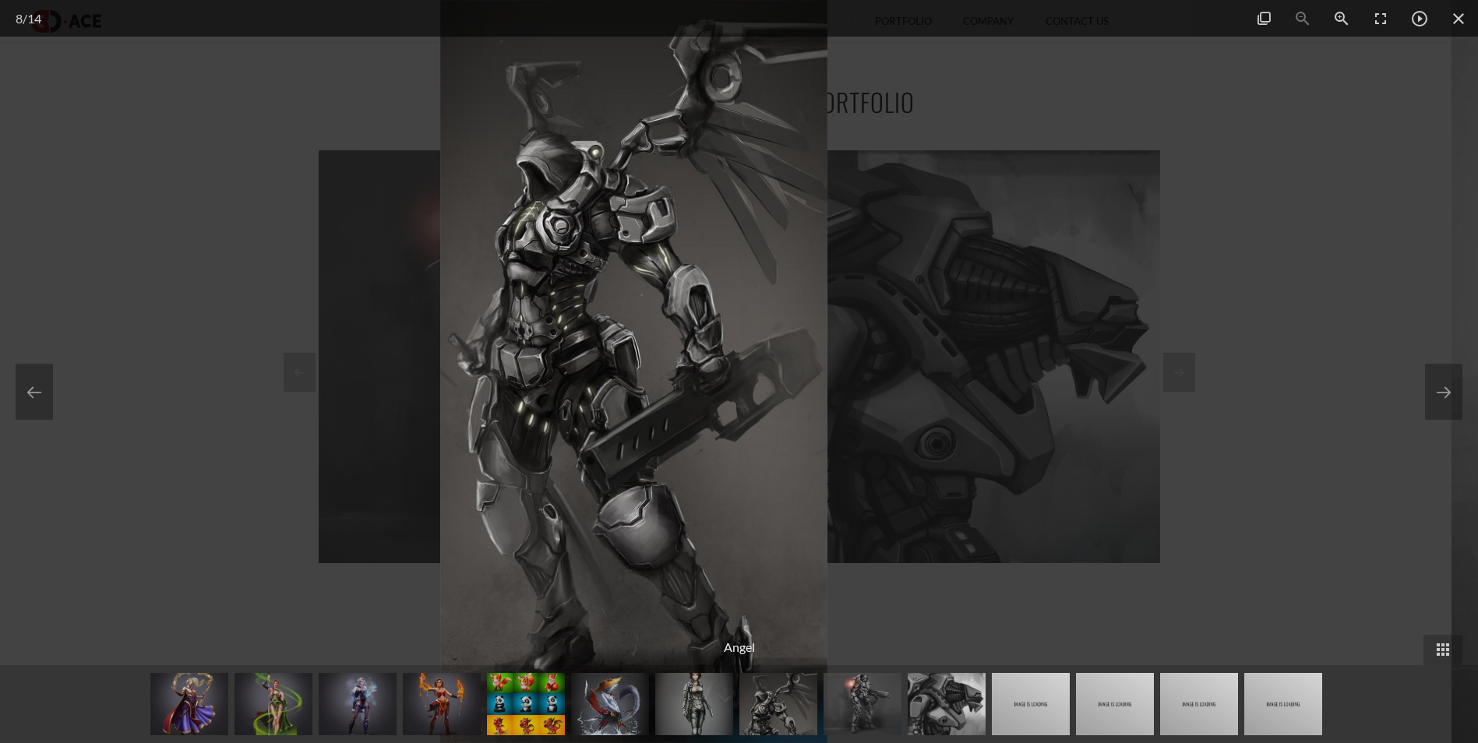
drag, startPoint x: 793, startPoint y: 431, endPoint x: 380, endPoint y: 425, distance: 413.0
click at [440, 425] on img at bounding box center [634, 371] width 388 height 743
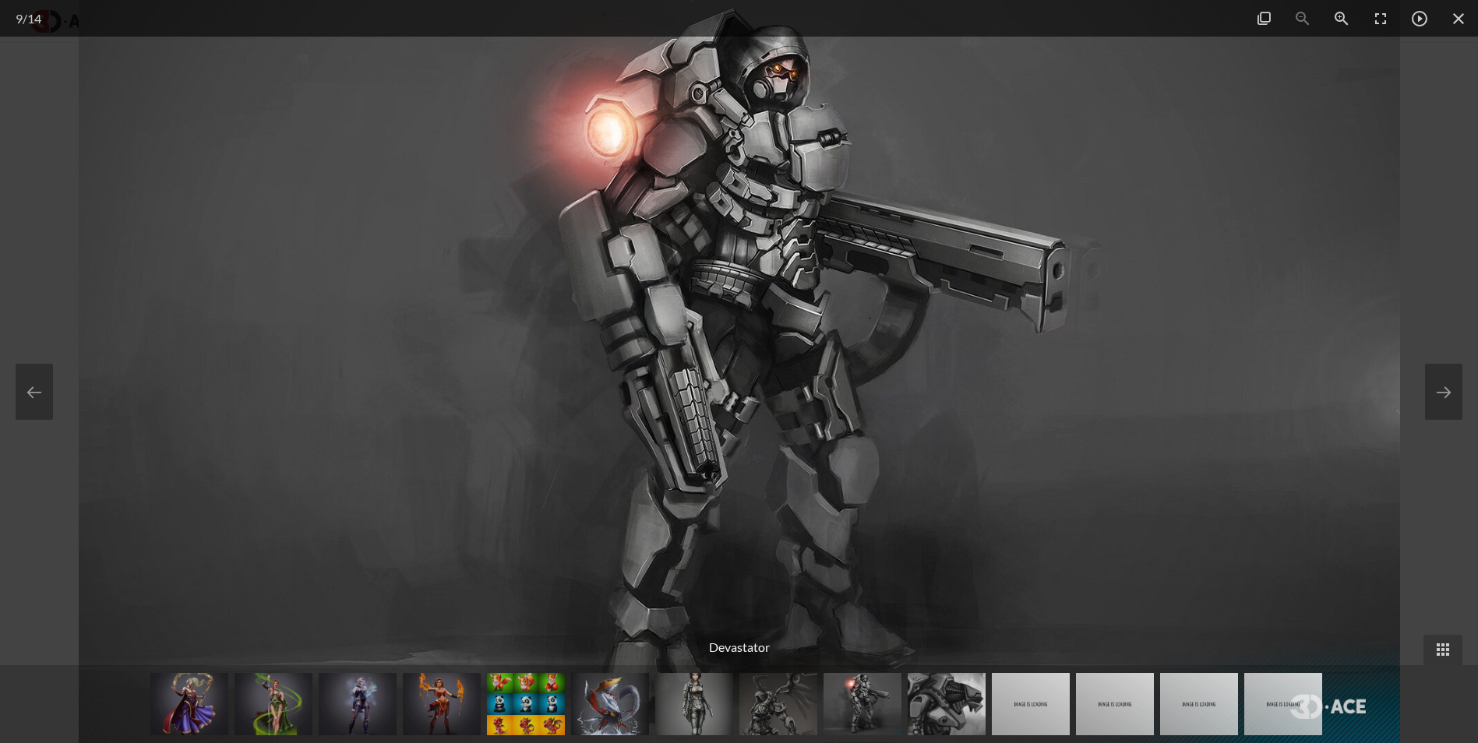
click at [760, 385] on img at bounding box center [739, 371] width 1321 height 743
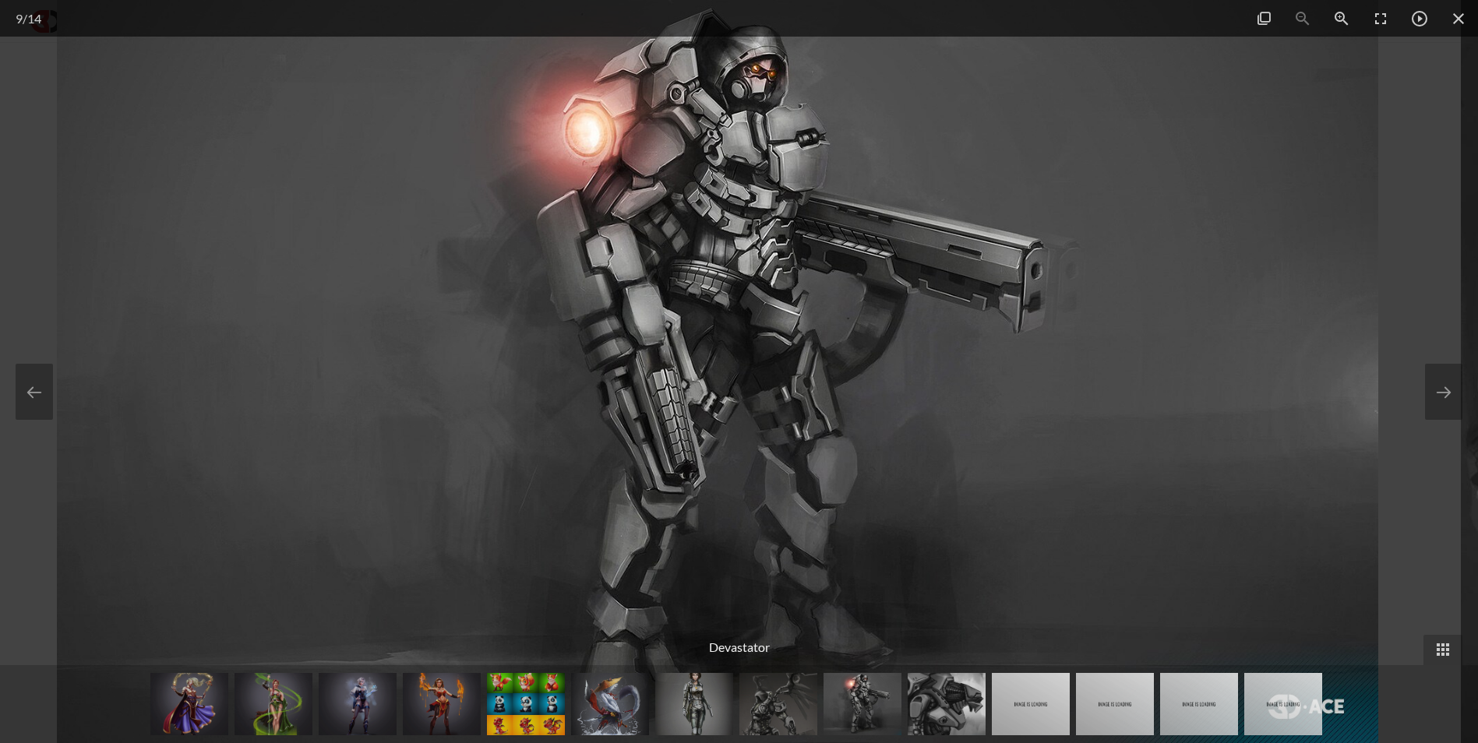
drag, startPoint x: 827, startPoint y: 411, endPoint x: 446, endPoint y: 421, distance: 381.1
click at [457, 418] on img at bounding box center [717, 371] width 1321 height 743
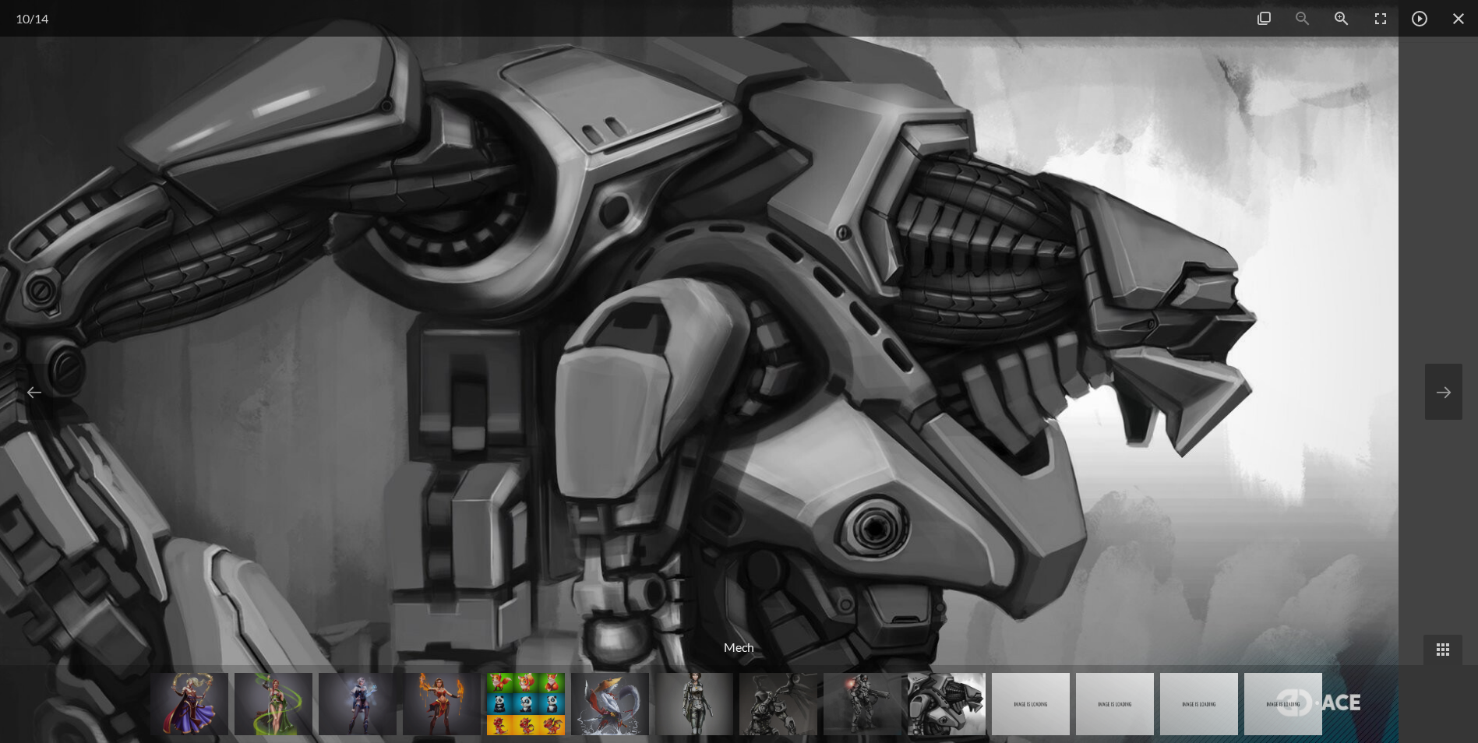
drag, startPoint x: 789, startPoint y: 411, endPoint x: 432, endPoint y: 420, distance: 356.9
click at [450, 420] on img at bounding box center [664, 371] width 1468 height 743
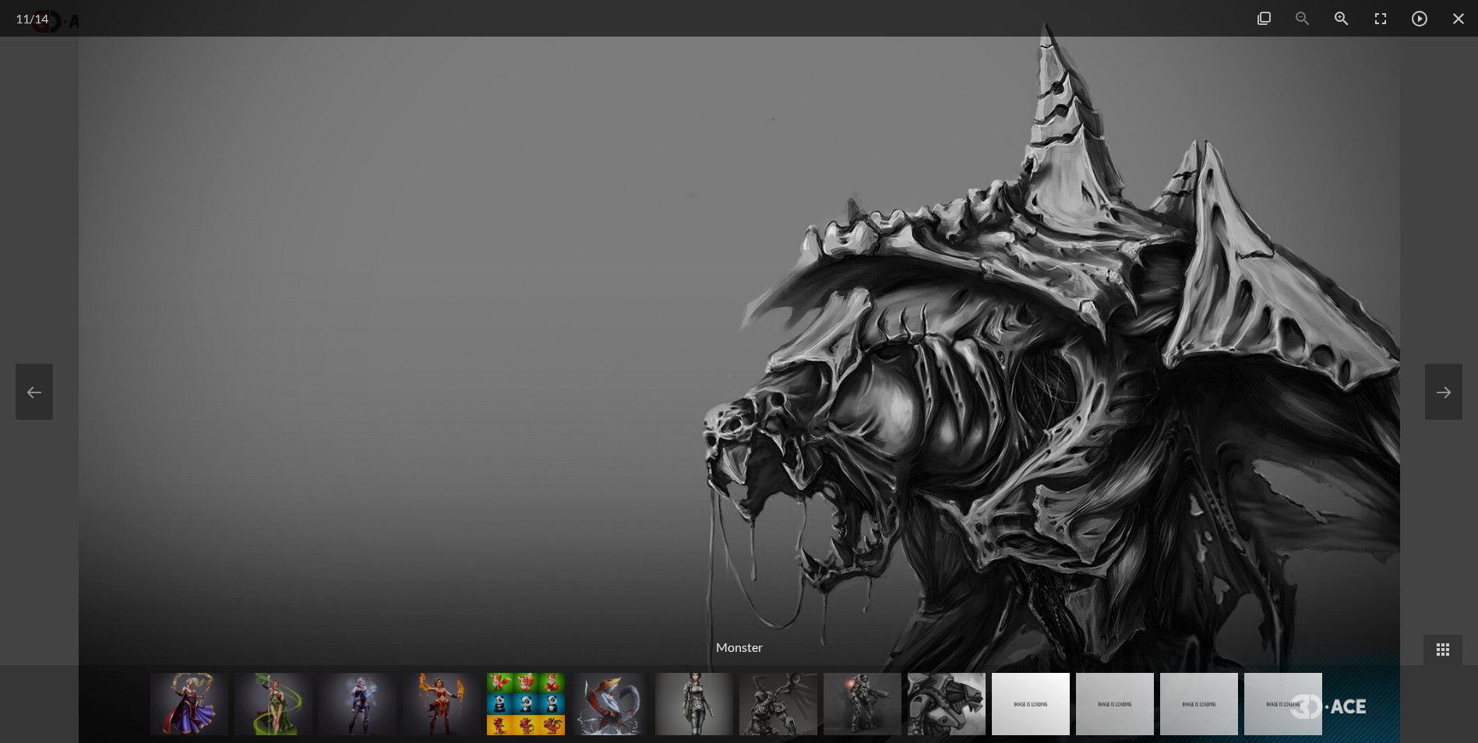
drag, startPoint x: 936, startPoint y: 460, endPoint x: 413, endPoint y: 458, distance: 522.8
click at [546, 458] on img at bounding box center [739, 371] width 1321 height 743
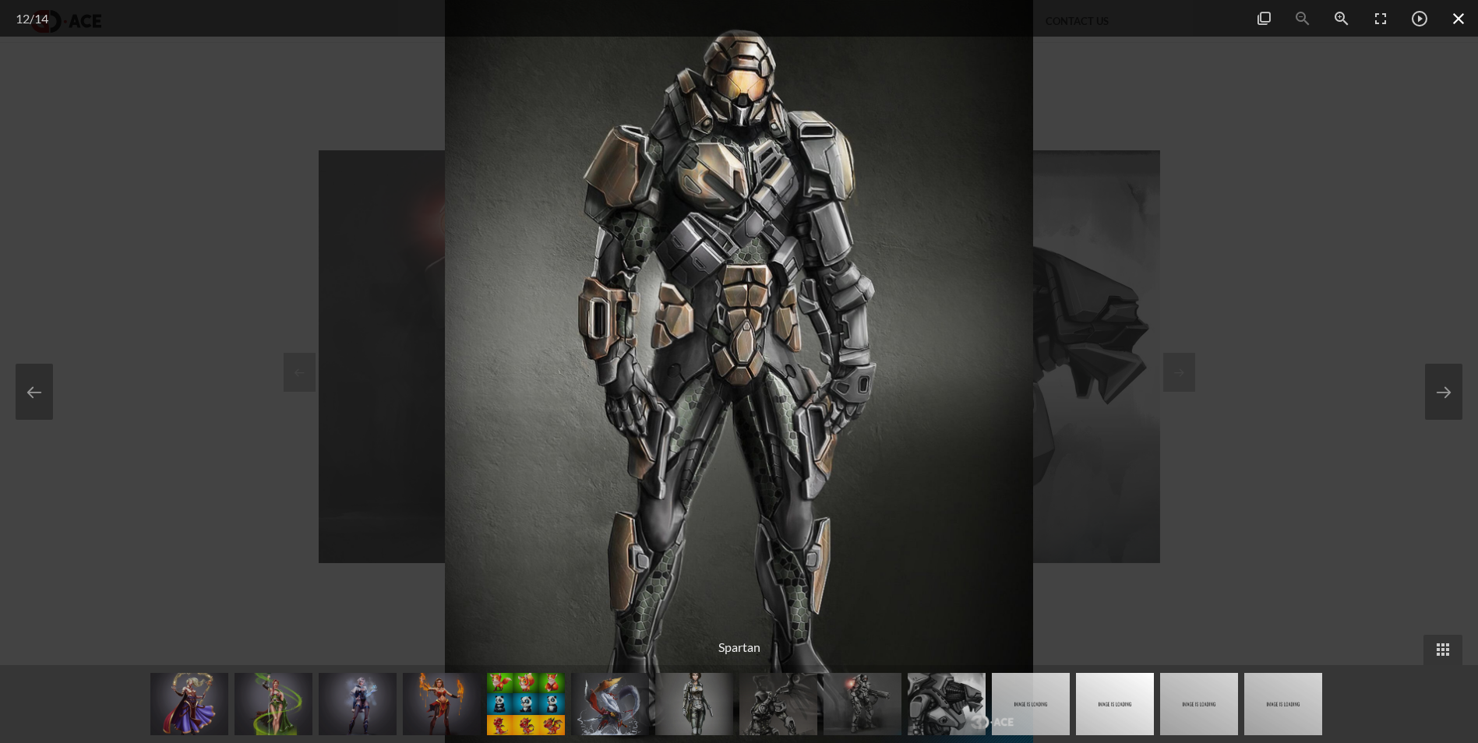
click at [1457, 23] on span at bounding box center [1458, 18] width 39 height 37
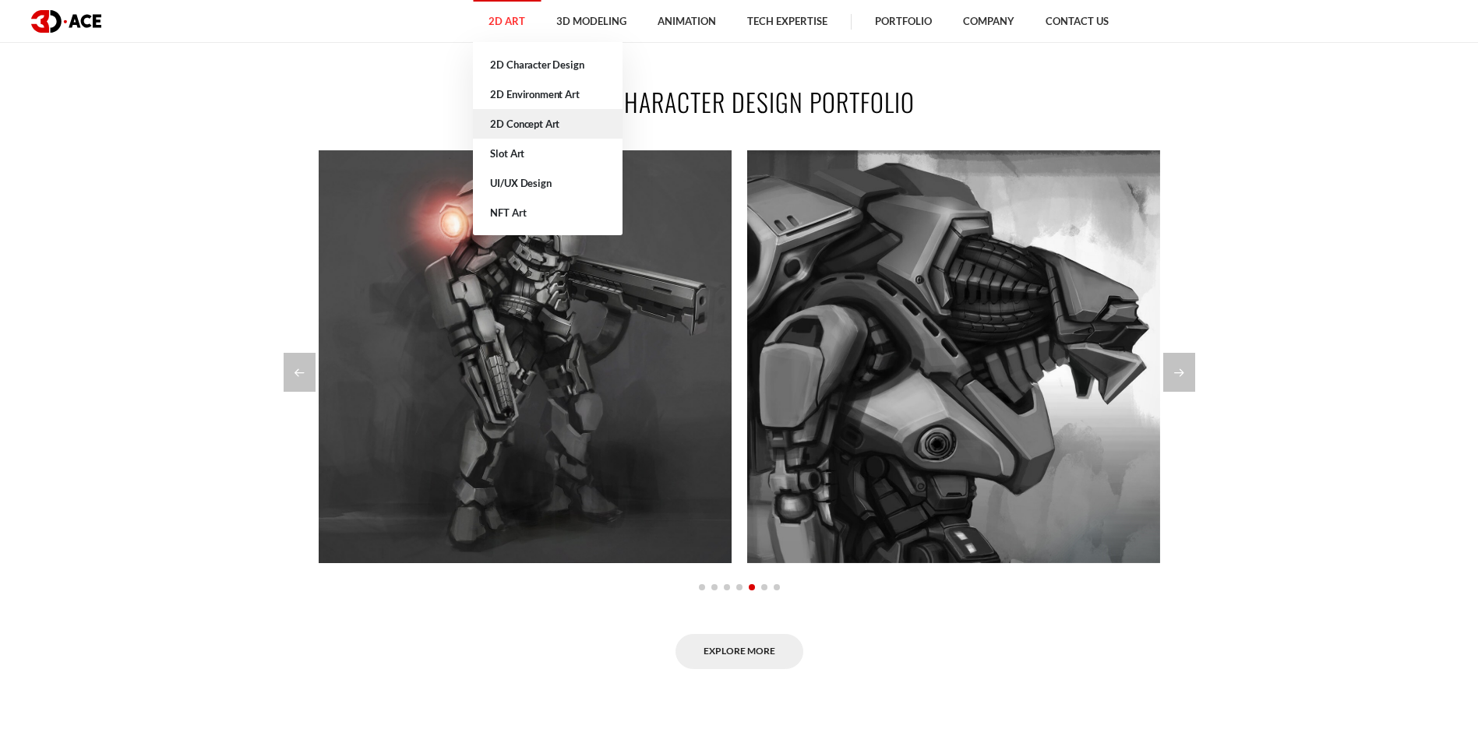
click at [535, 125] on link "2D Concept Art" at bounding box center [548, 124] width 150 height 30
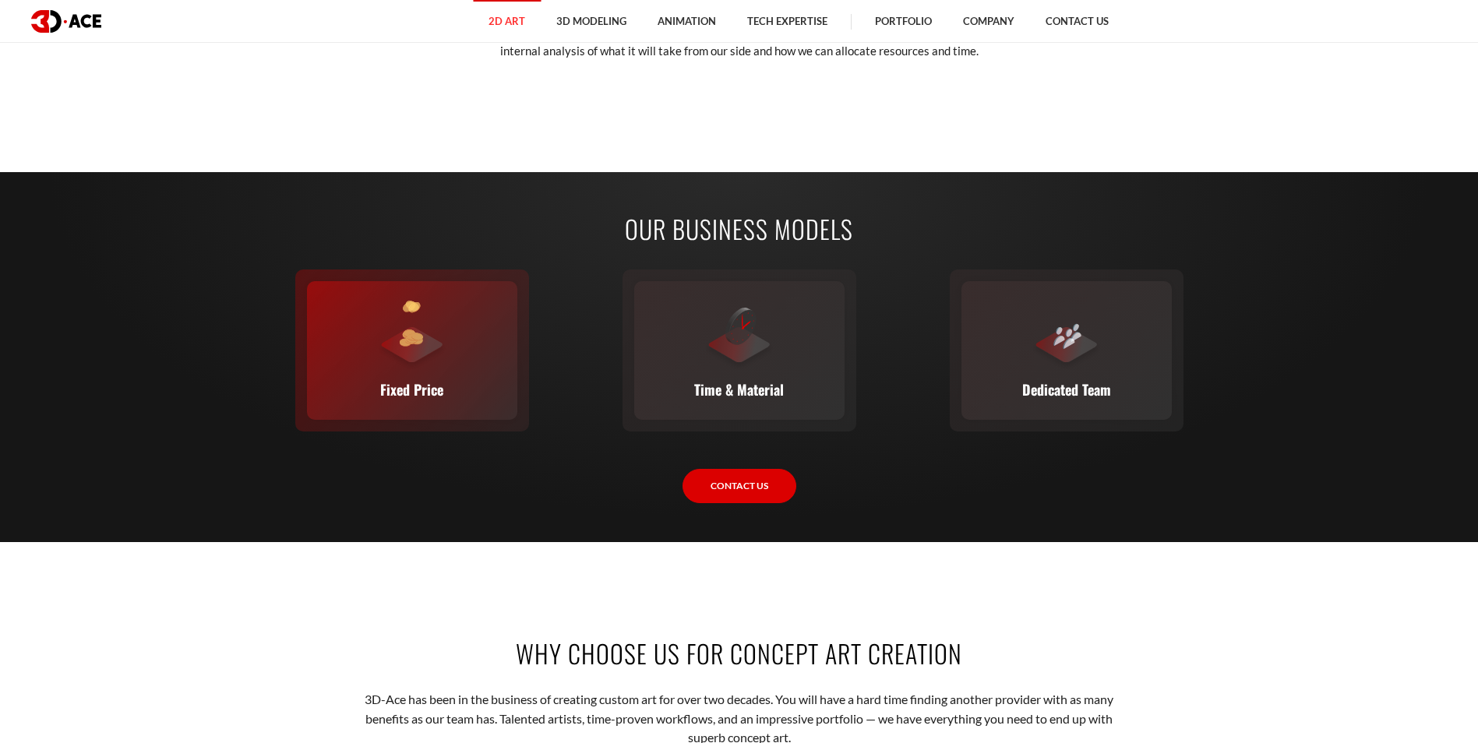
scroll to position [2260, 0]
click at [425, 355] on div at bounding box center [412, 335] width 70 height 70
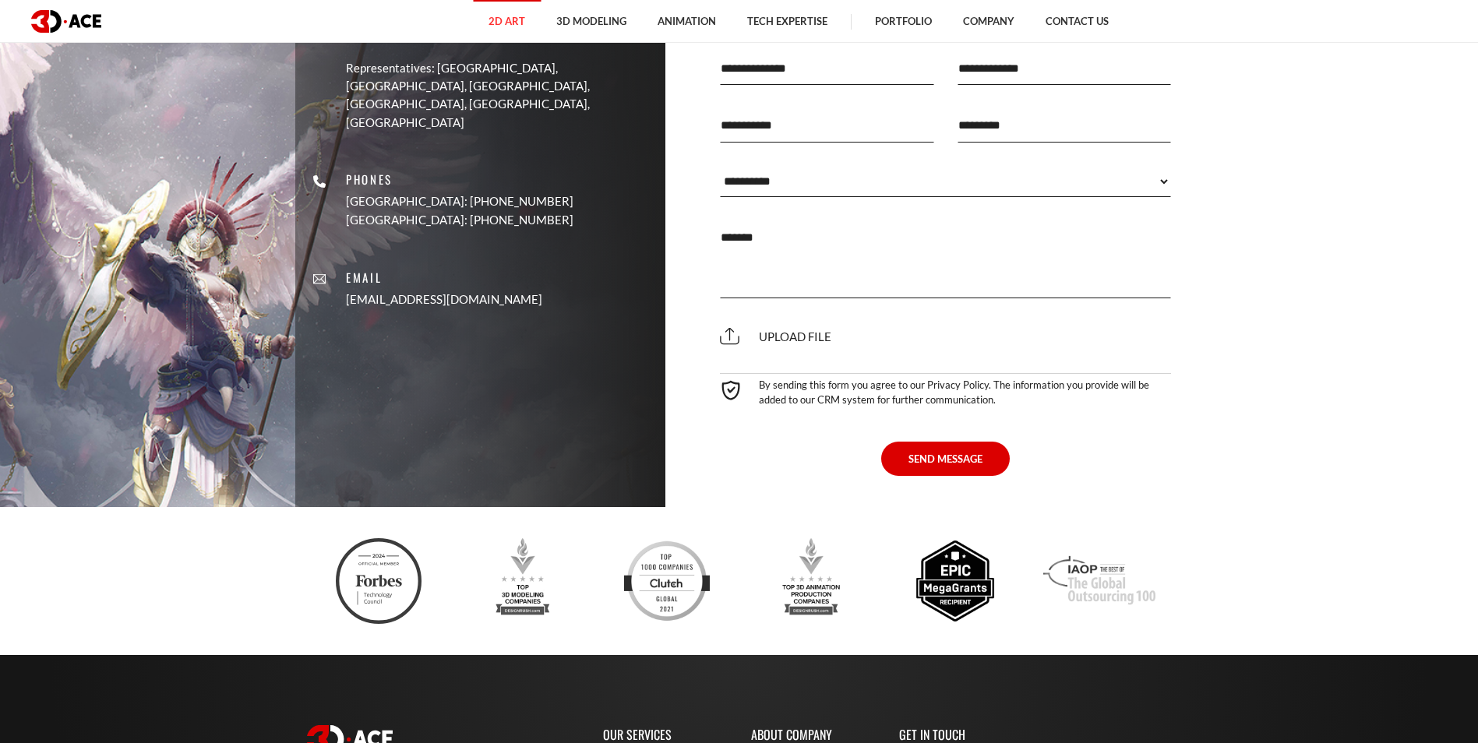
scroll to position [5454, 0]
